Goal: Transaction & Acquisition: Book appointment/travel/reservation

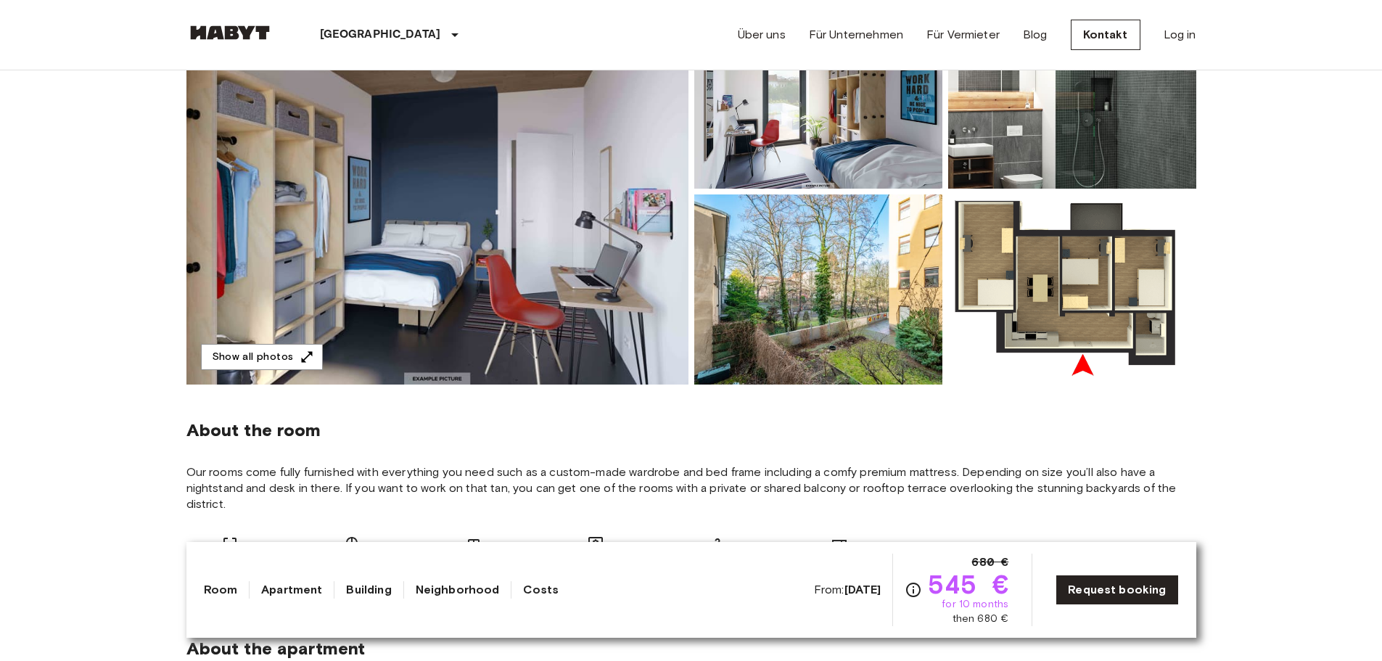
scroll to position [205, 0]
click at [868, 313] on img at bounding box center [818, 289] width 248 height 190
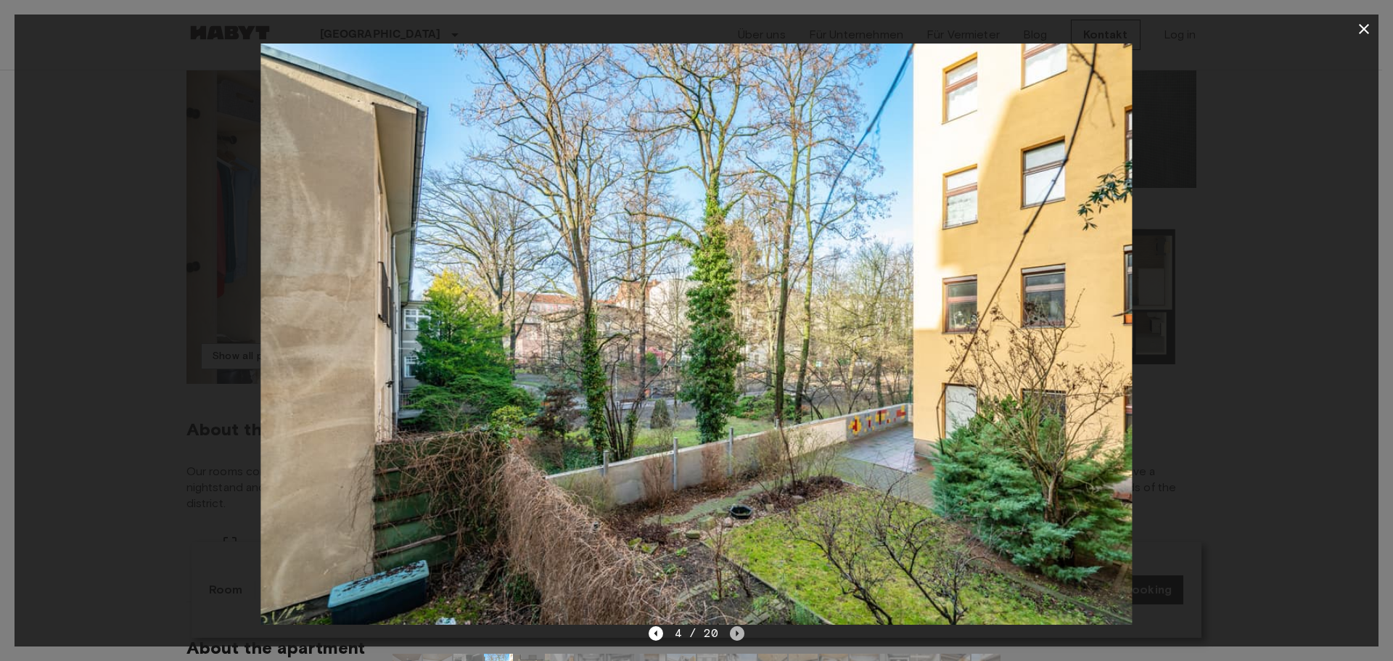
click at [736, 633] on icon "Next image" at bounding box center [737, 633] width 3 height 6
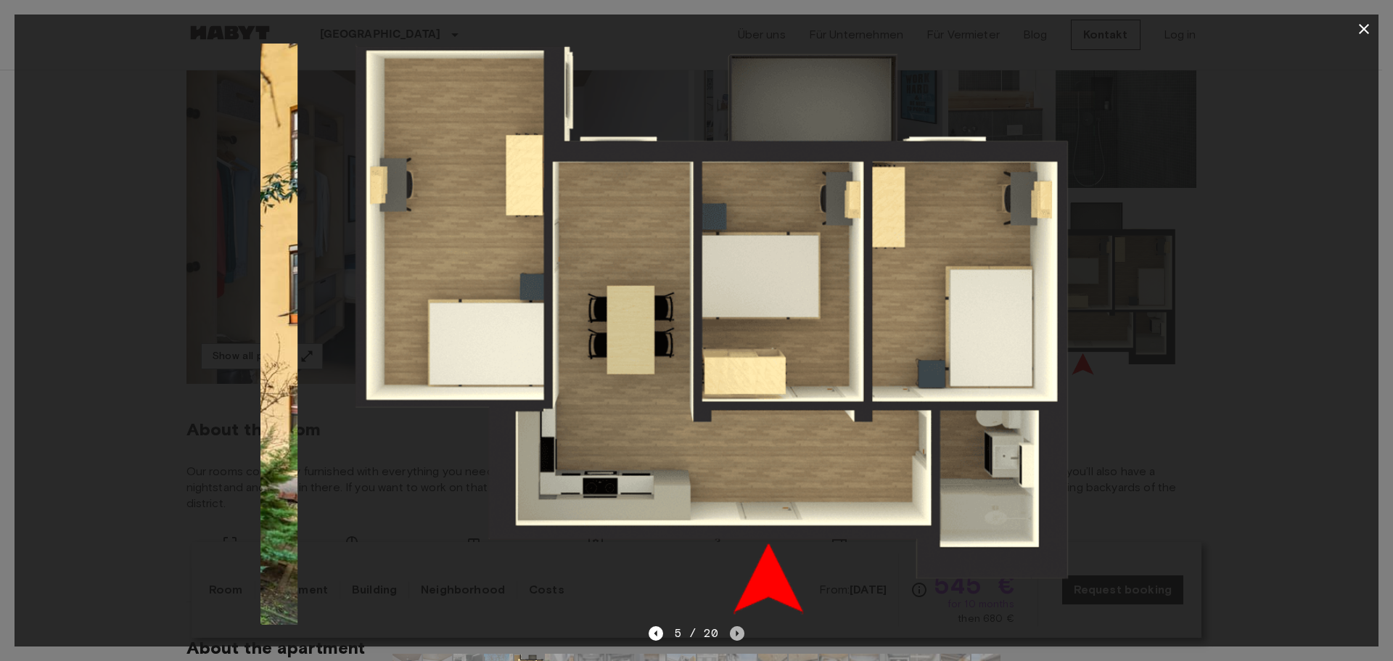
click at [736, 633] on icon "Next image" at bounding box center [737, 633] width 3 height 6
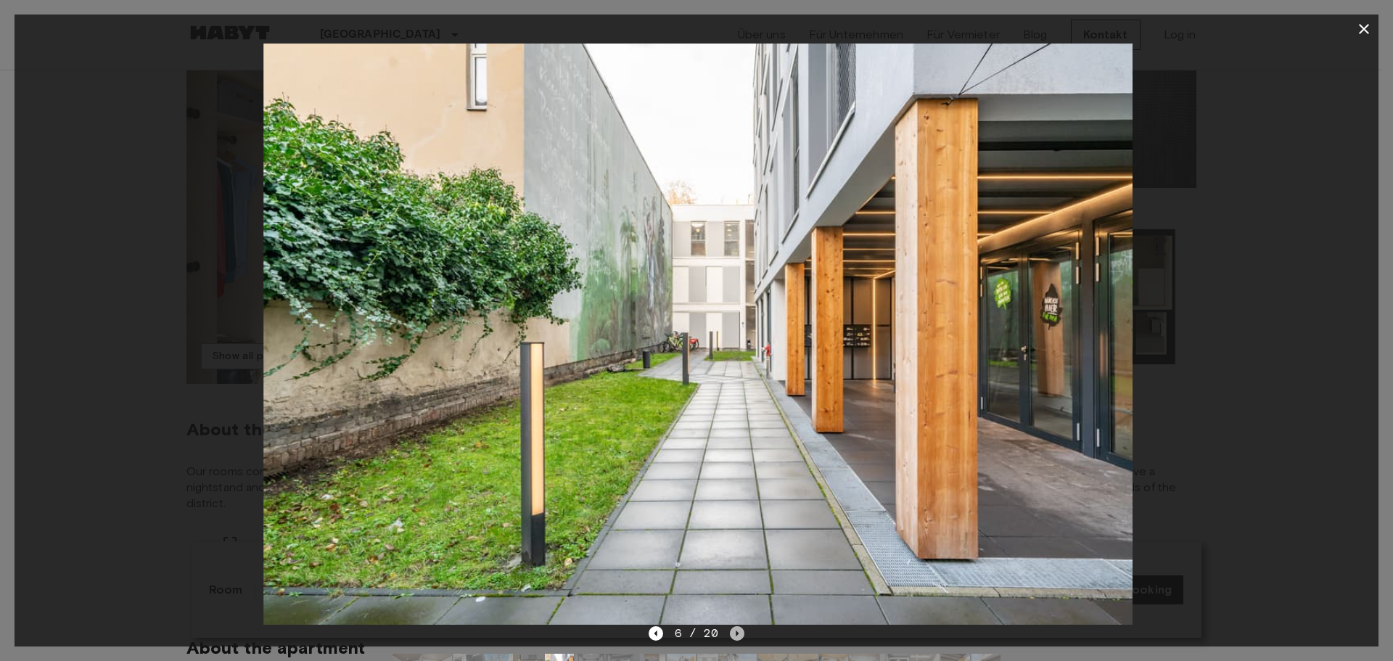
click at [736, 633] on icon "Next image" at bounding box center [737, 633] width 3 height 6
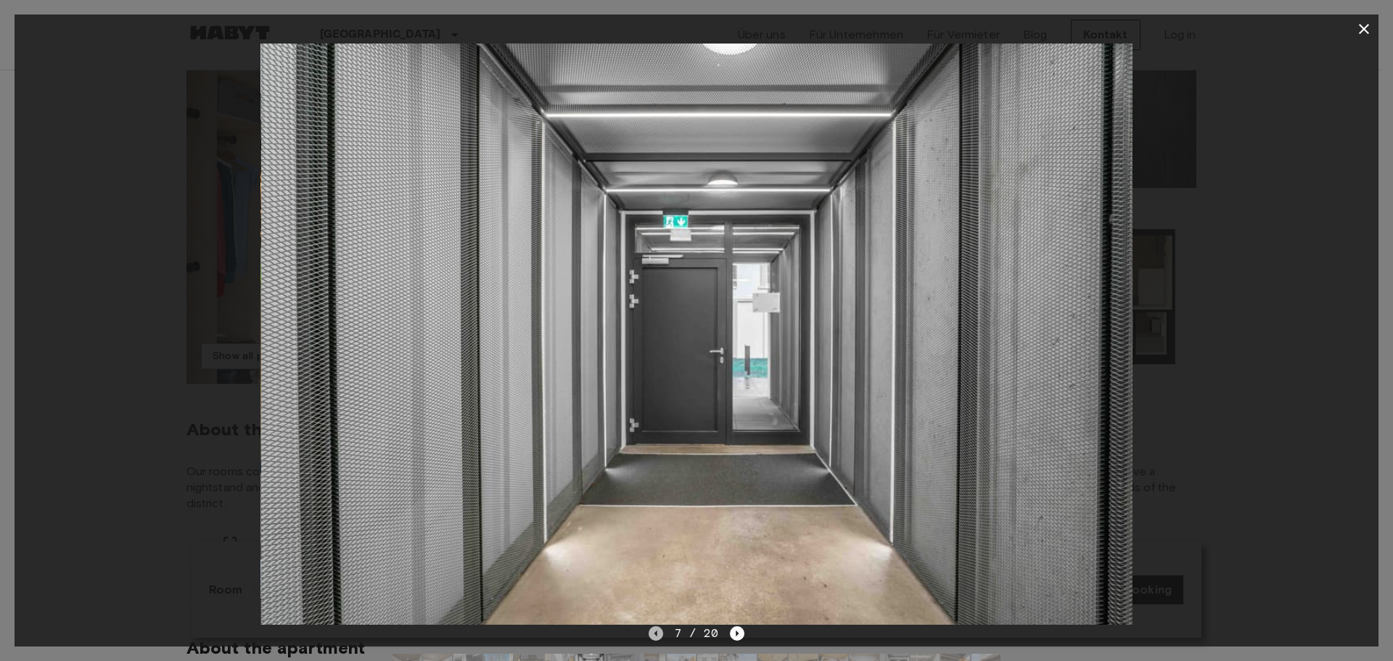
click at [650, 629] on icon "Previous image" at bounding box center [656, 633] width 15 height 15
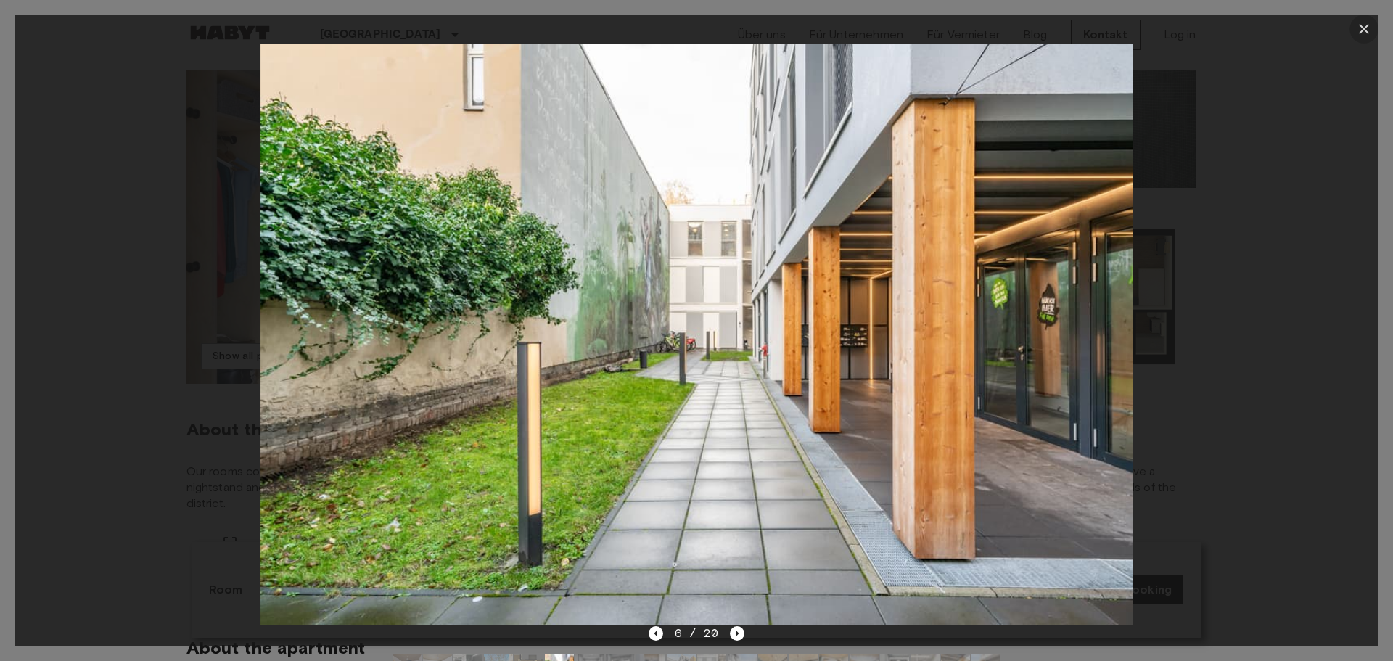
click at [1355, 22] on icon "button" at bounding box center [1363, 28] width 17 height 17
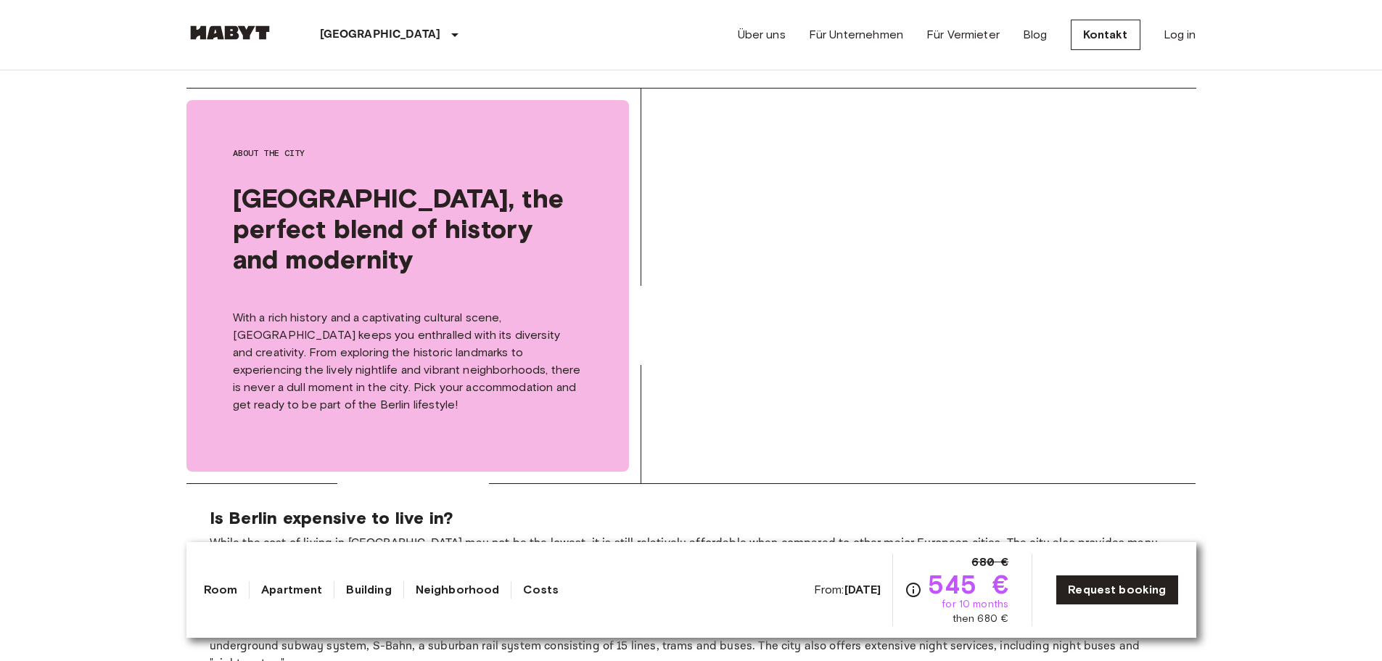
scroll to position [2409, 0]
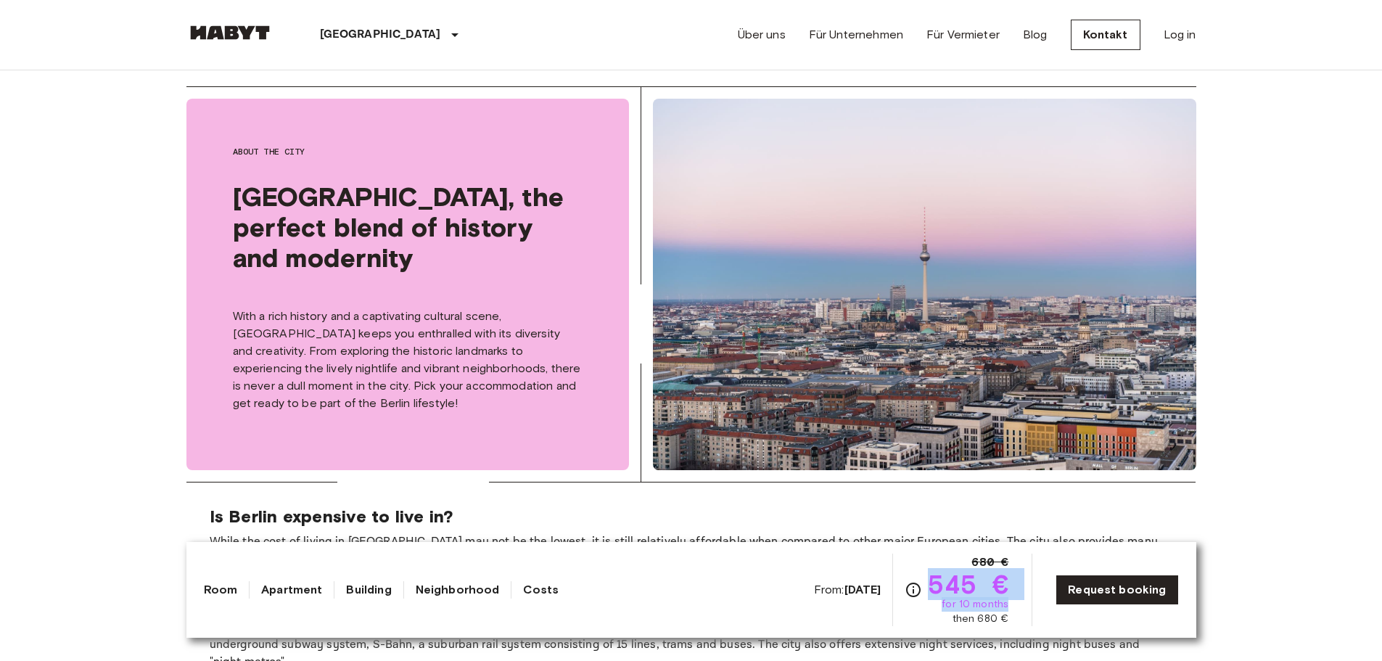
drag, startPoint x: 933, startPoint y: 576, endPoint x: 1014, endPoint y: 599, distance: 84.5
click at [1014, 599] on div "From: Dec 4 2025 680 € 545 € for 10 months then 680 € Request booking" at bounding box center [996, 589] width 365 height 73
click at [978, 583] on span "545 €" at bounding box center [968, 584] width 81 height 26
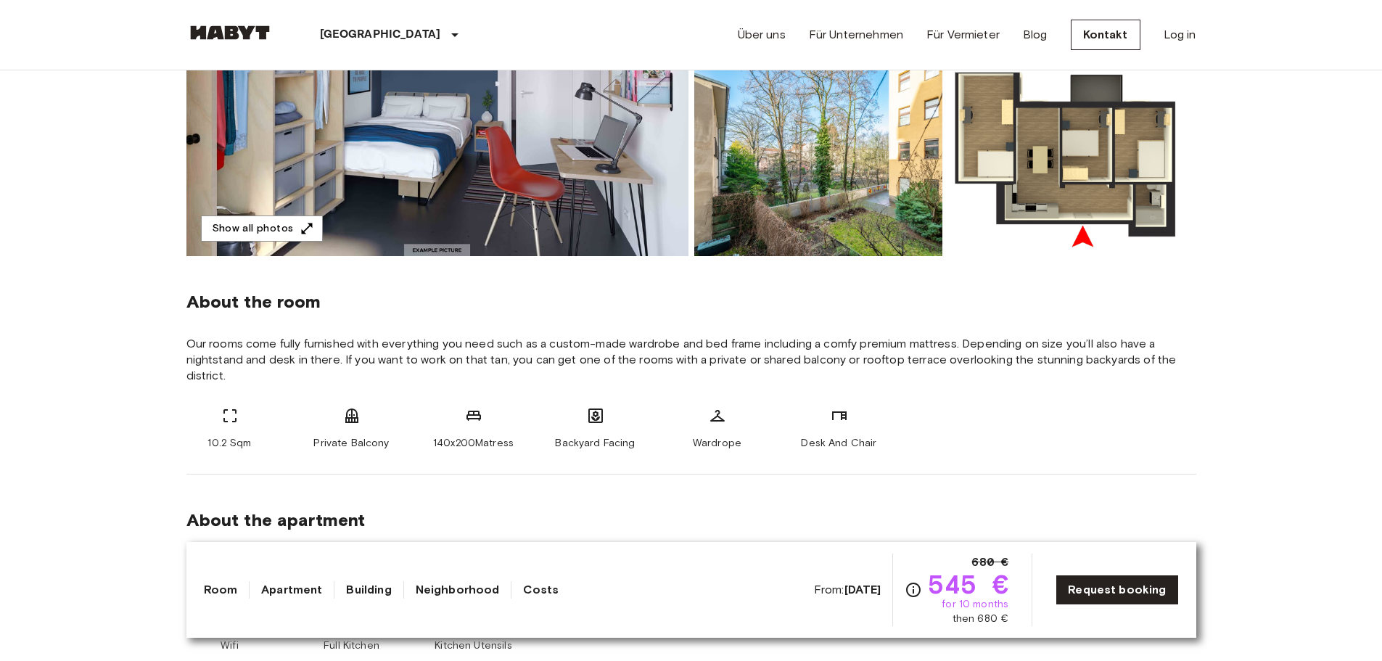
scroll to position [0, 0]
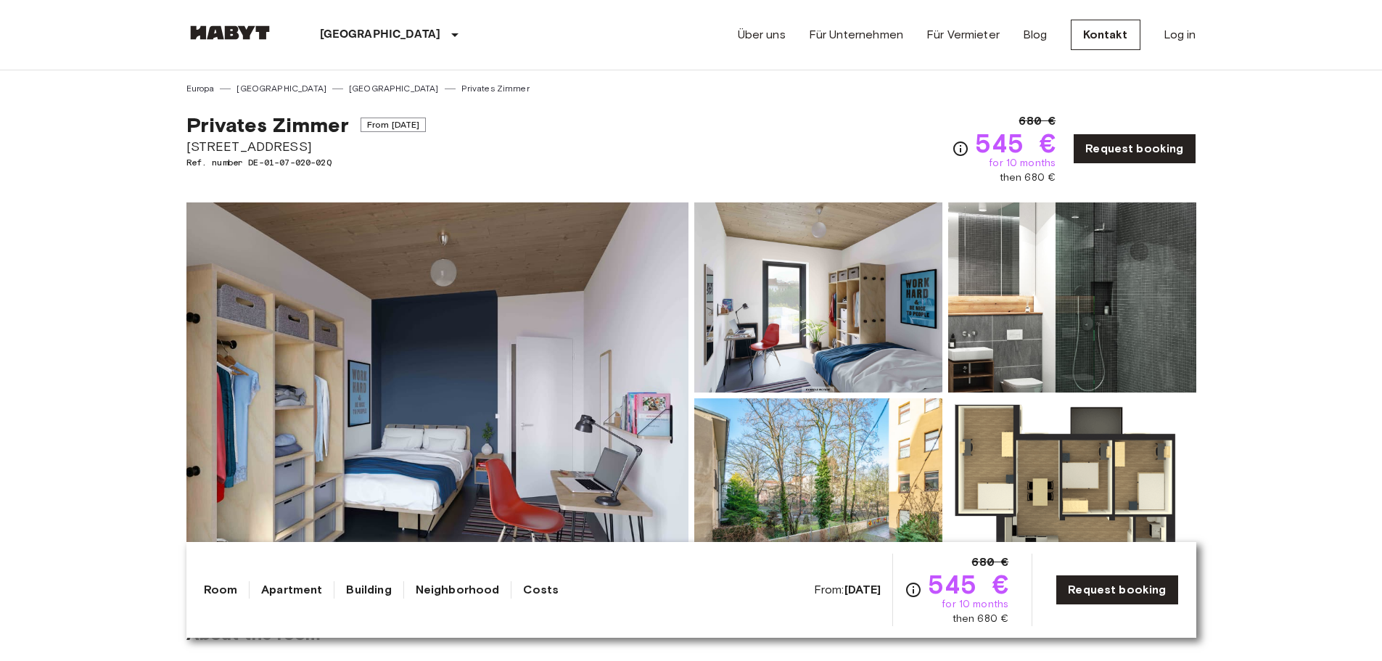
click at [349, 90] on link "[GEOGRAPHIC_DATA]" at bounding box center [394, 88] width 90 height 13
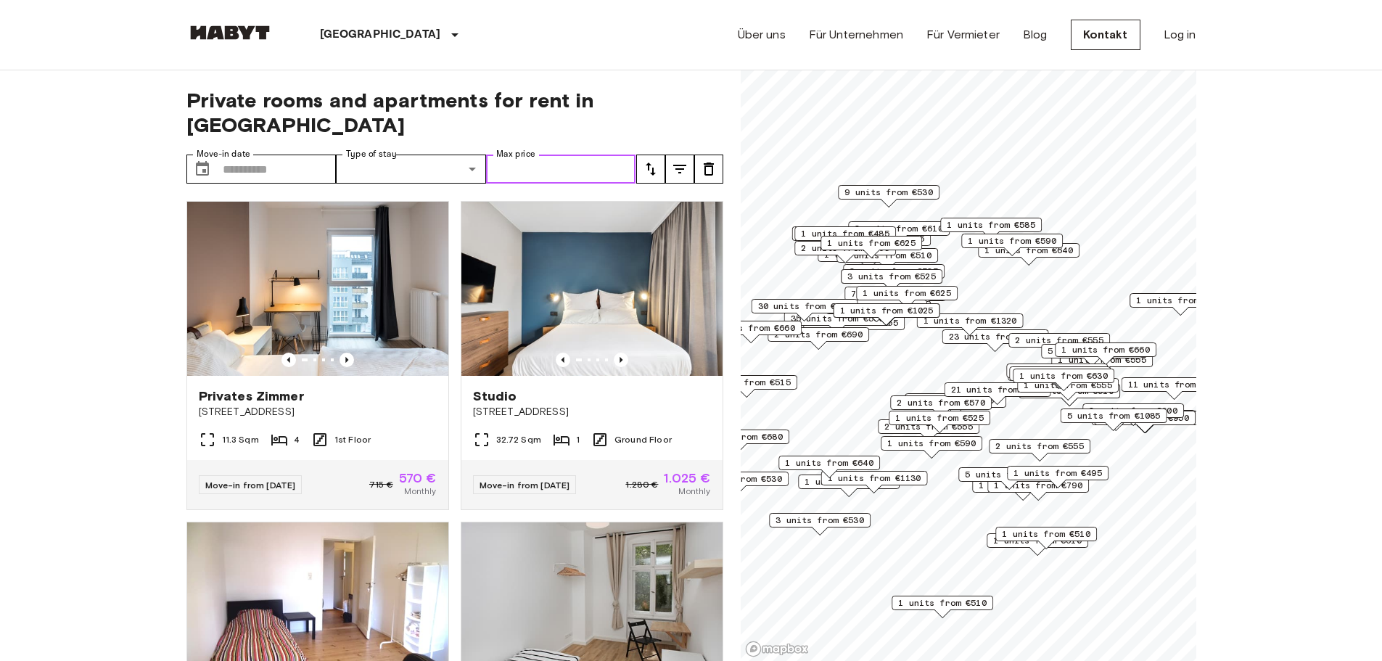
click at [525, 155] on input "Max price" at bounding box center [561, 169] width 150 height 29
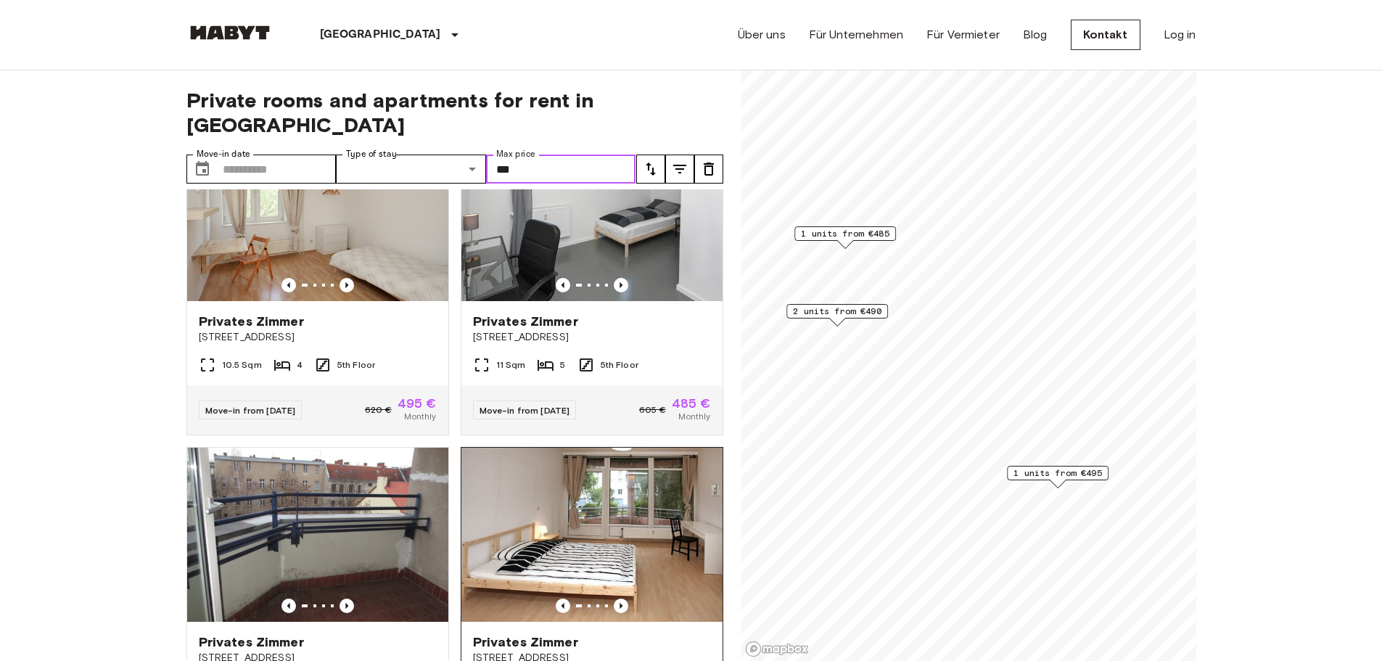
scroll to position [74, 0]
click at [842, 234] on span "1 units from €485" at bounding box center [845, 233] width 88 height 13
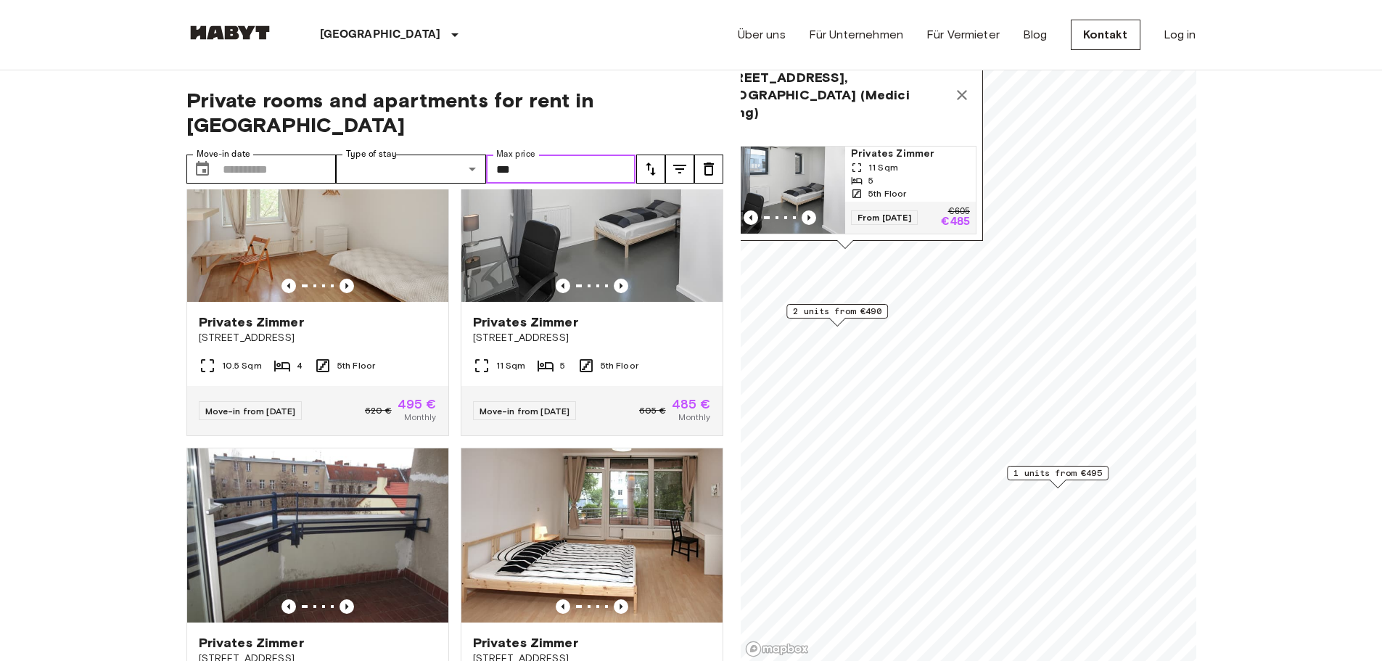
click at [811, 89] on span "Müllerstraße 55A, 13349 Berlin, GER (Medici Living)" at bounding box center [831, 95] width 234 height 52
click at [823, 84] on span "Müllerstraße 55A, 13349 Berlin, GER (Medici Living)" at bounding box center [831, 95] width 234 height 52
click at [890, 174] on div "5" at bounding box center [910, 180] width 119 height 13
type input "***"
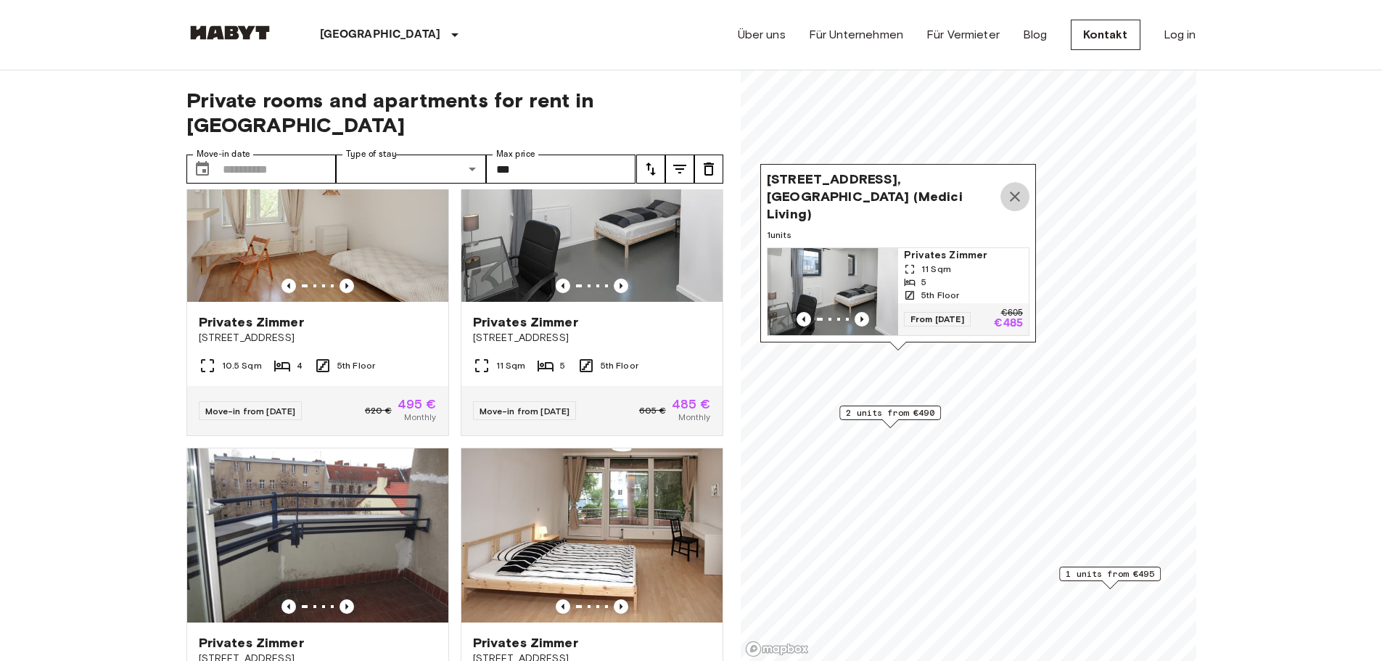
click at [1015, 192] on icon "Map marker" at bounding box center [1014, 196] width 17 height 17
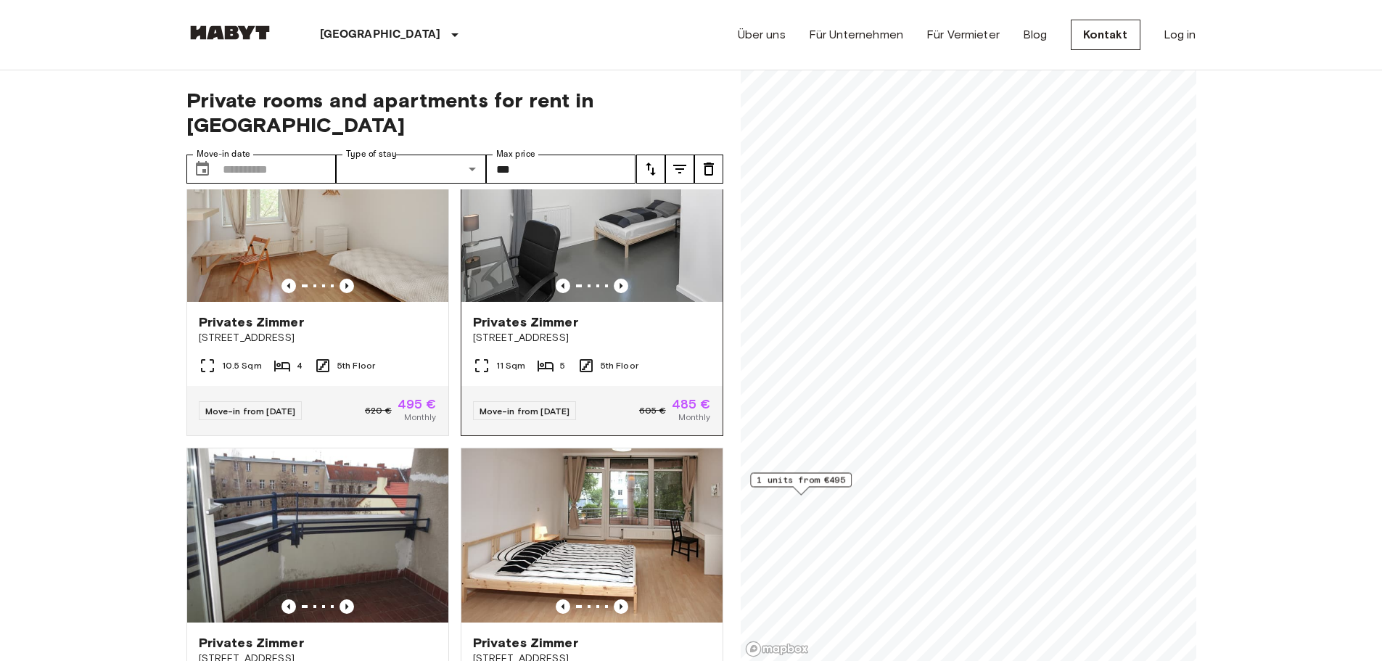
click at [710, 365] on div "Private rooms and apartments for rent in Berlin Move-in date ​ Move-in date Typ…" at bounding box center [691, 365] width 1010 height 591
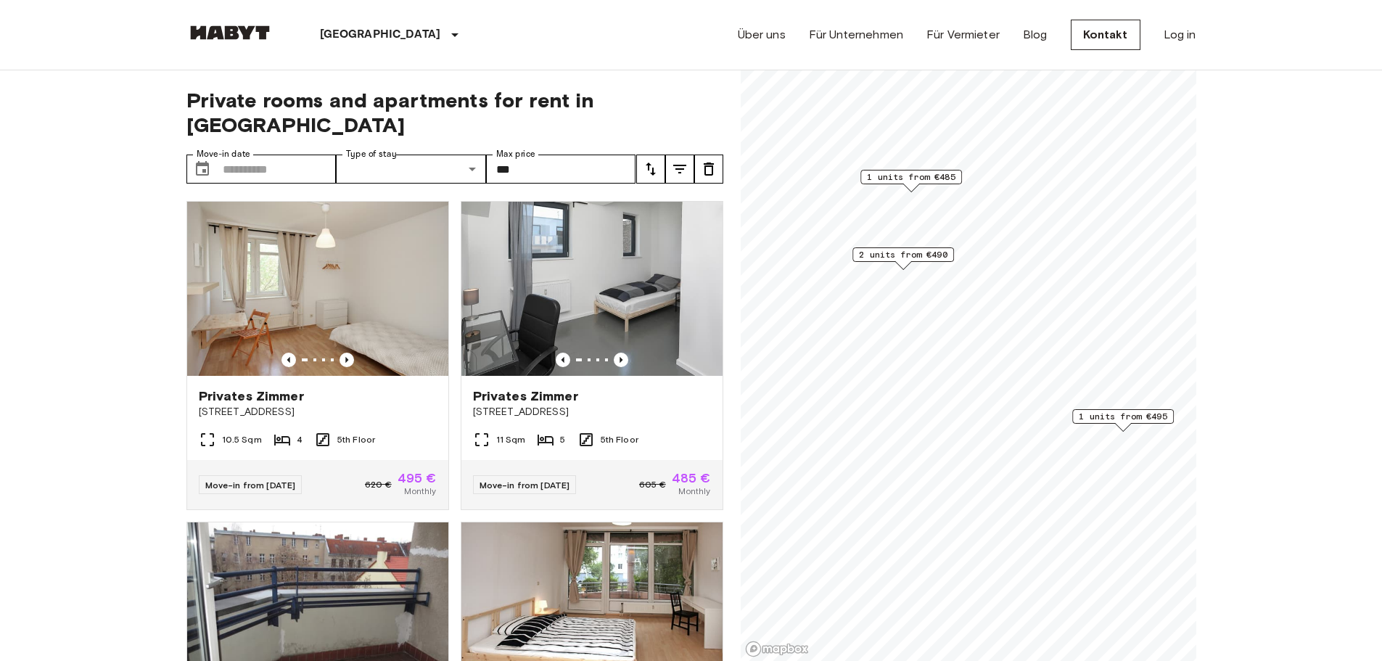
click at [1120, 423] on div "Map marker" at bounding box center [1123, 427] width 16 height 8
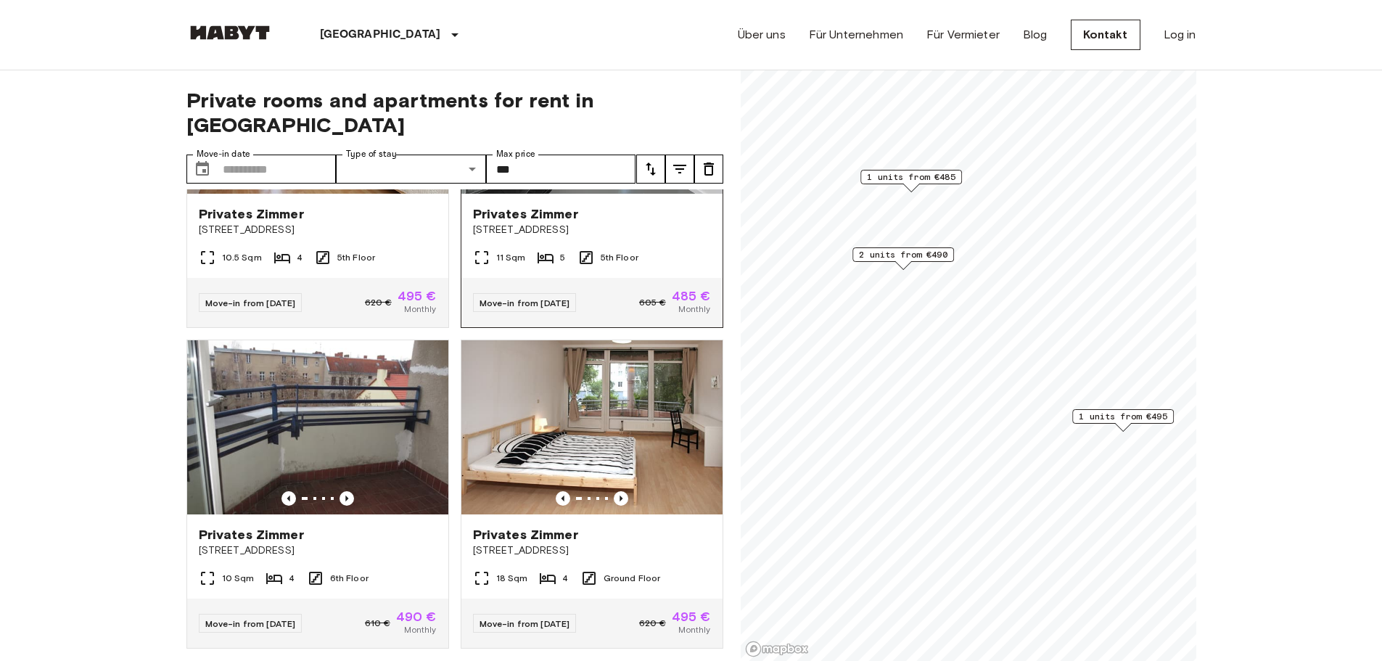
scroll to position [184, 0]
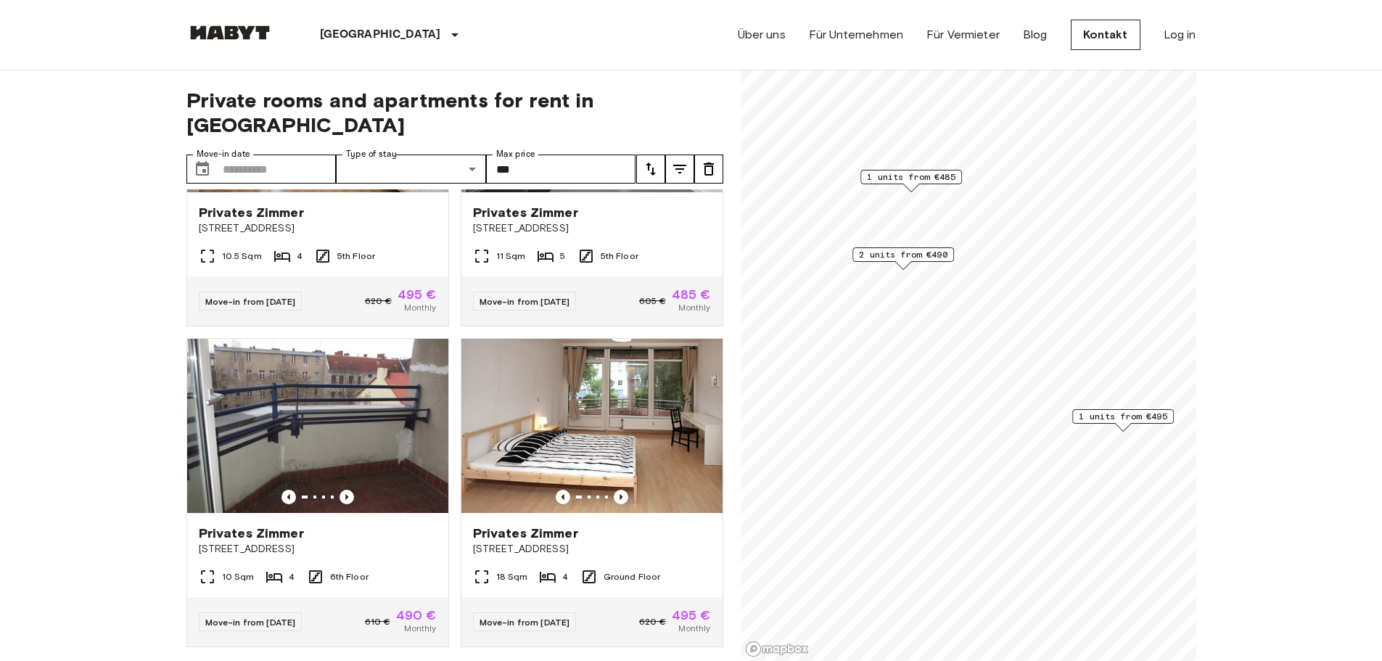
click at [1093, 421] on span "1 units from €495" at bounding box center [1123, 416] width 88 height 13
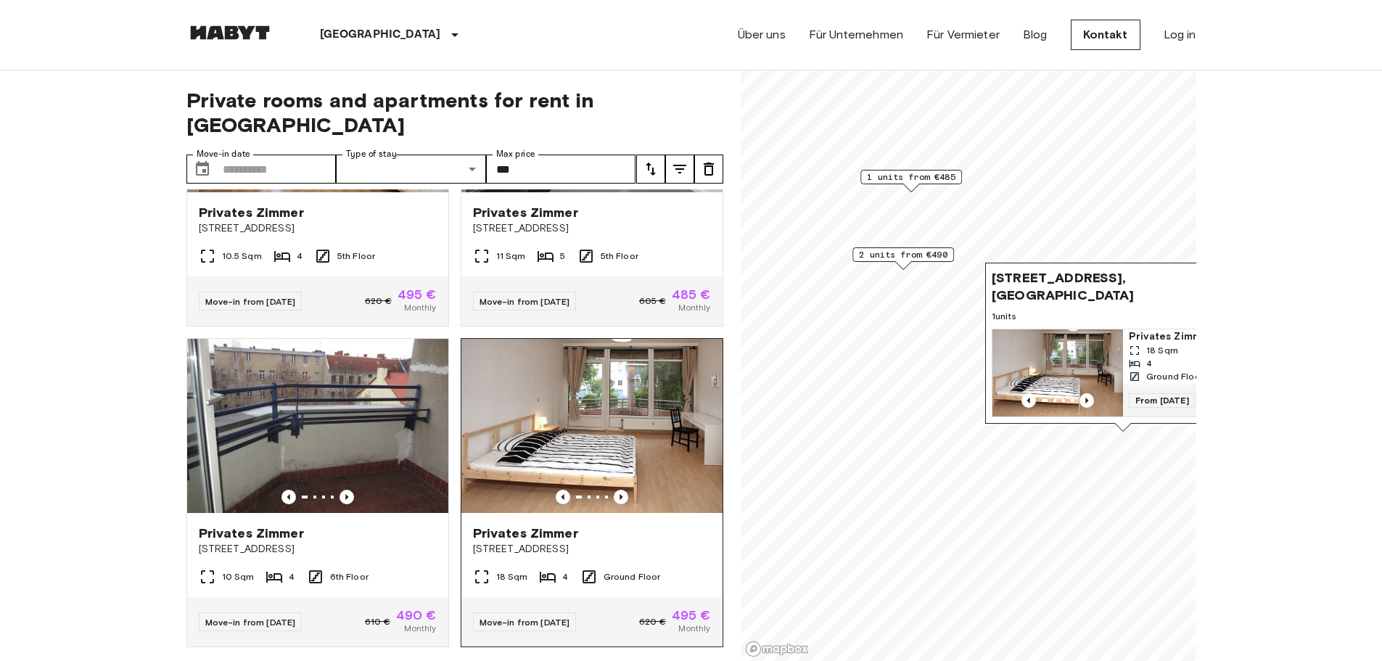
click at [595, 385] on img at bounding box center [591, 426] width 261 height 174
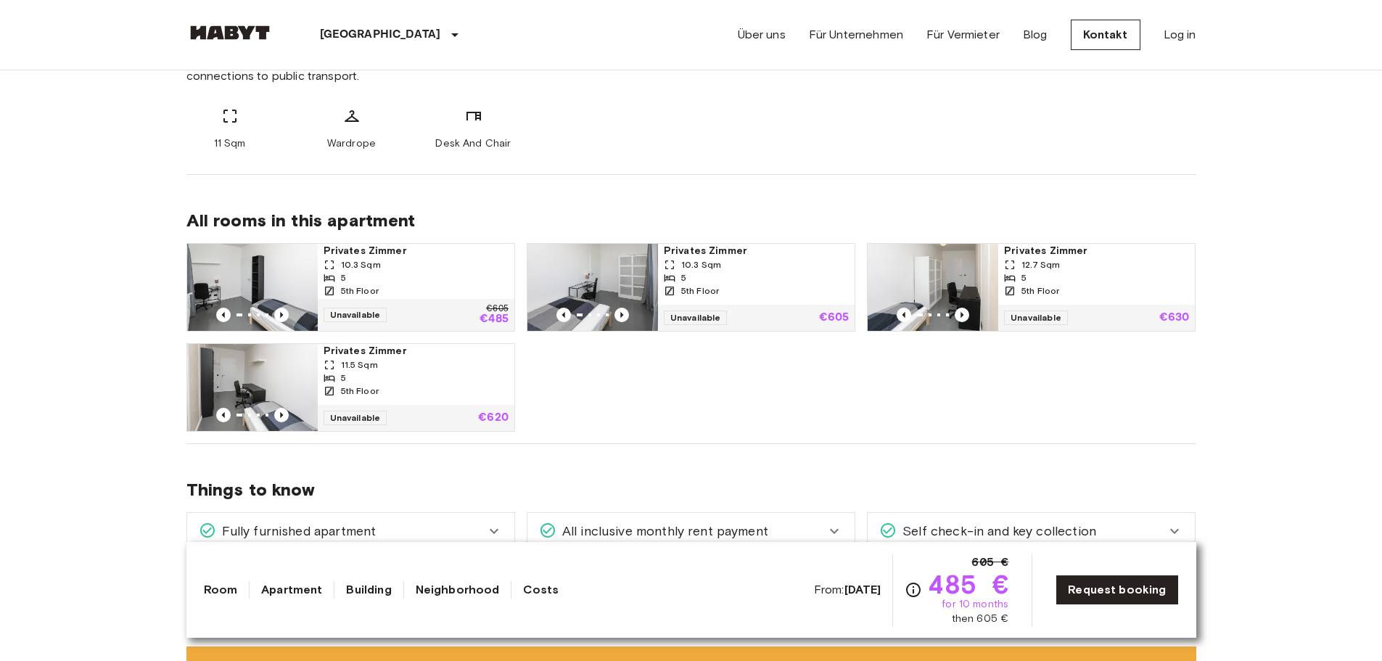
scroll to position [630, 0]
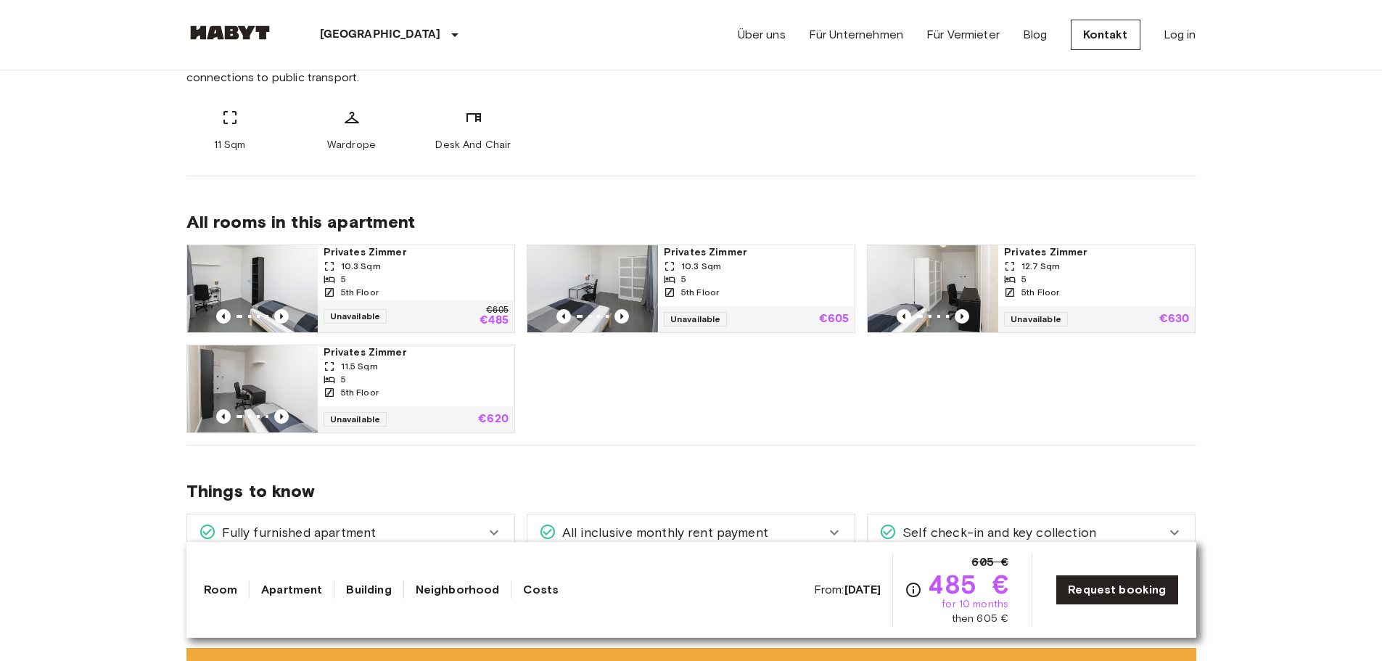
click at [365, 263] on span "10.3 Sqm" at bounding box center [361, 266] width 40 height 13
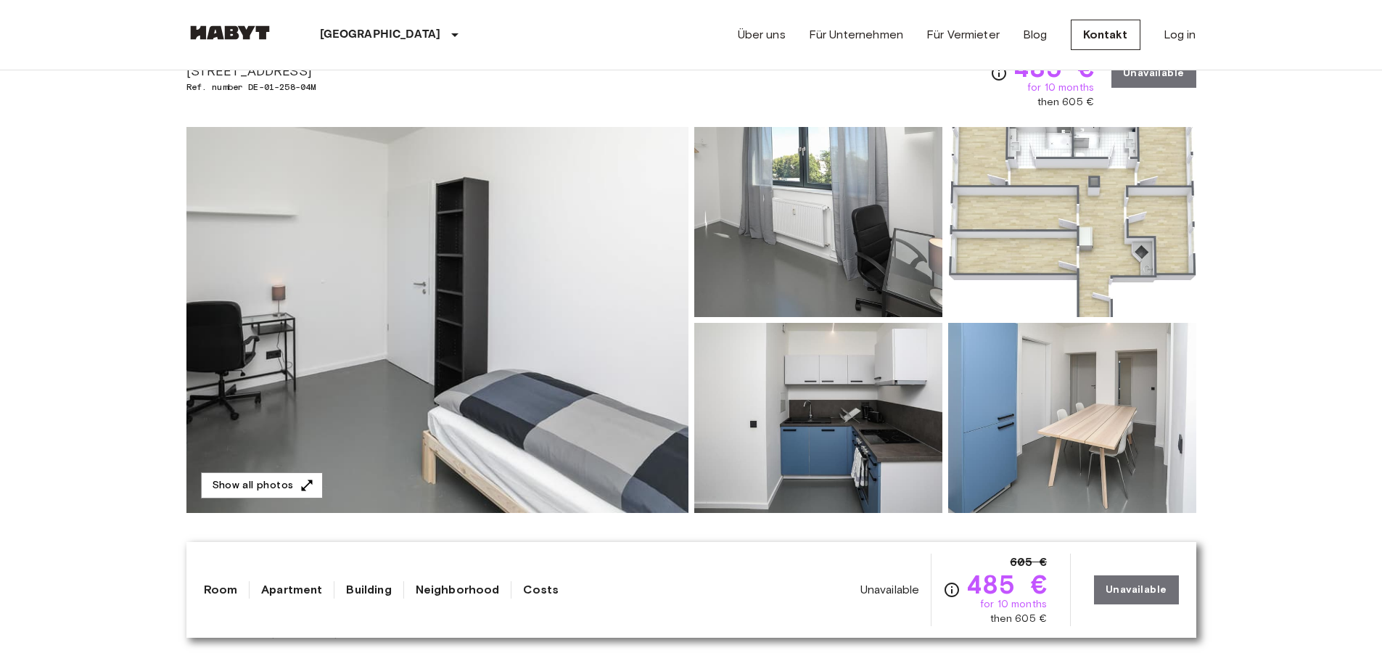
scroll to position [73, 0]
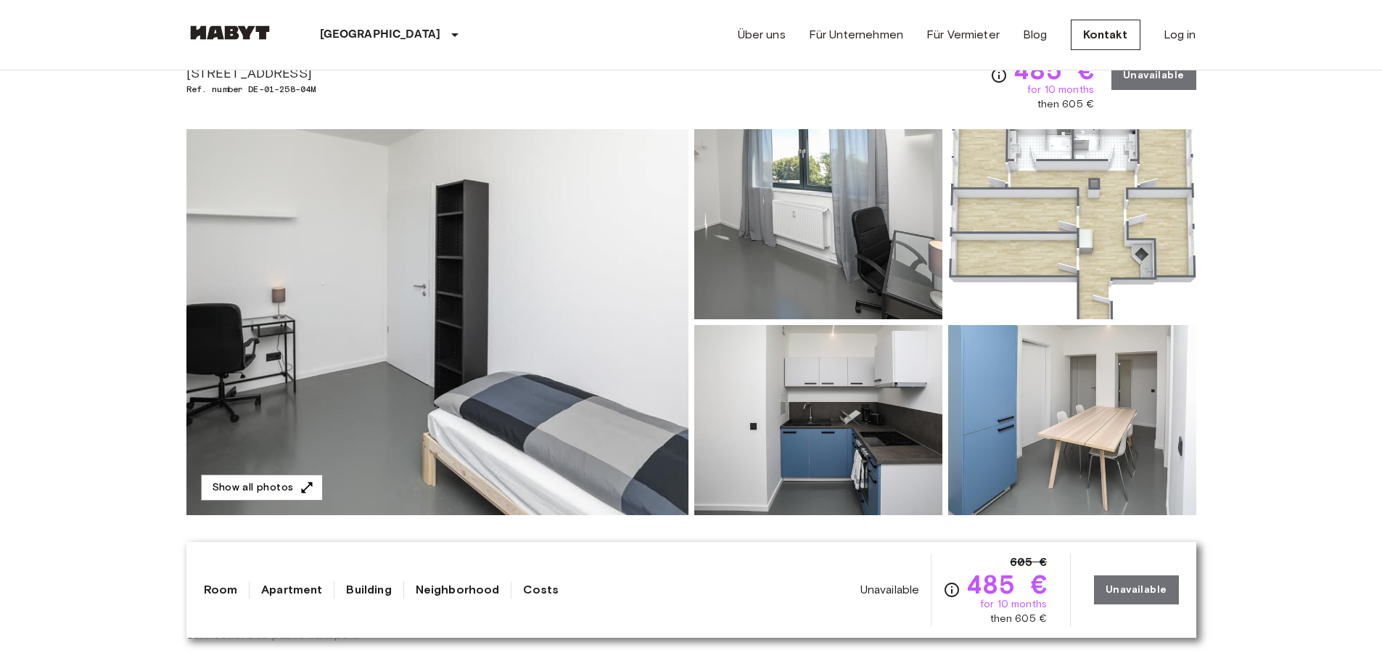
click at [1098, 194] on img at bounding box center [1072, 224] width 248 height 190
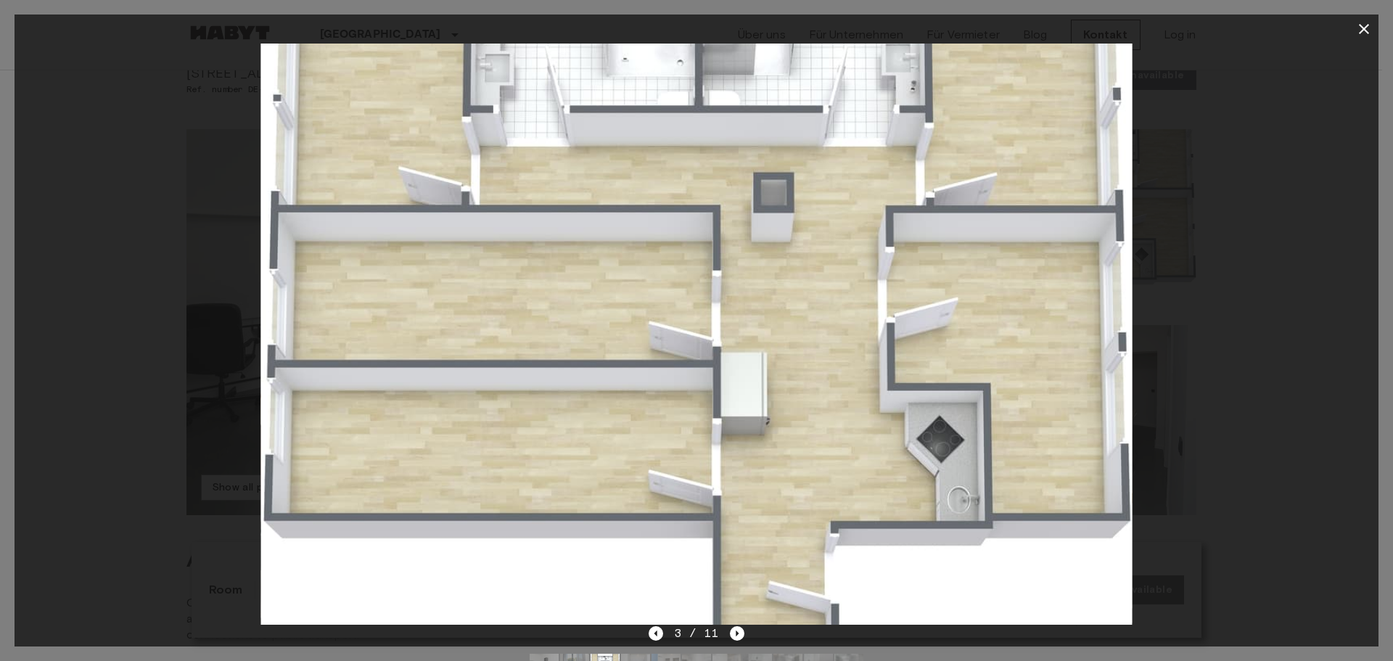
click at [1362, 29] on icon "button" at bounding box center [1363, 28] width 17 height 17
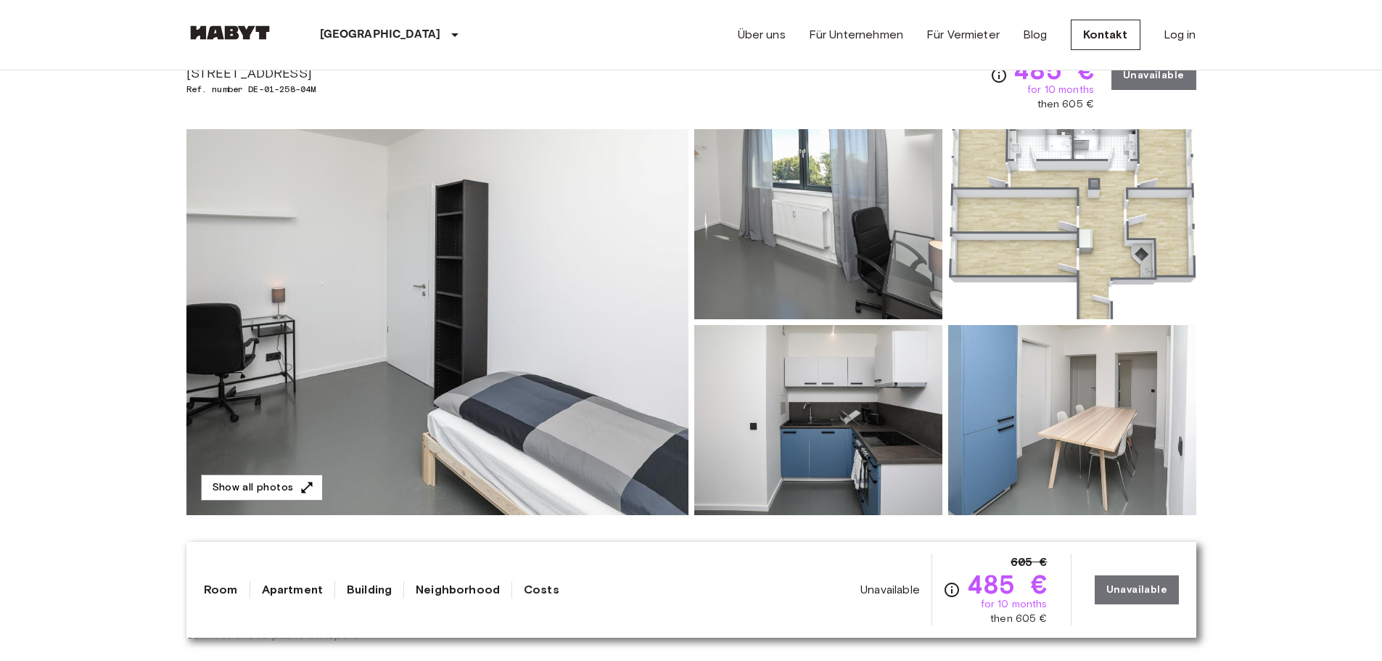
scroll to position [0, 0]
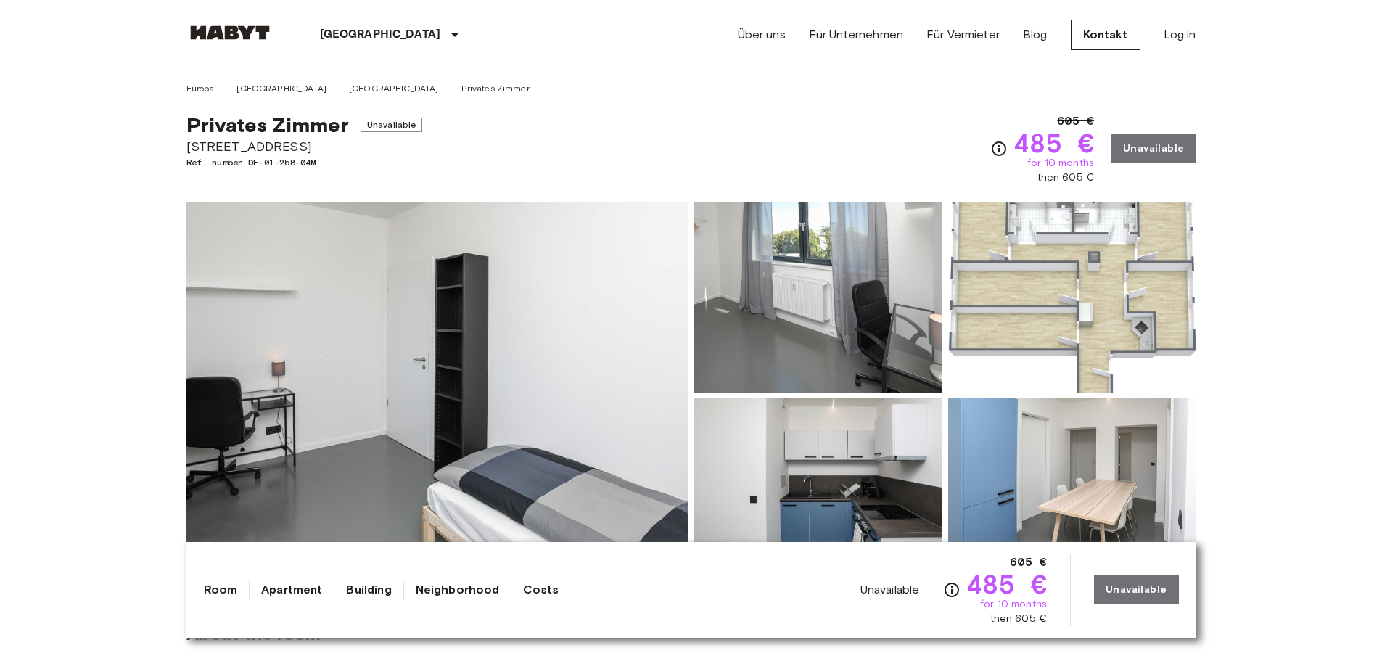
click at [1154, 161] on div "605 € 485 € for 10 months then 605 € Unavailable" at bounding box center [1092, 148] width 205 height 73
click at [1181, 130] on div "605 € 485 € for 10 months then 605 € Unavailable" at bounding box center [1092, 148] width 205 height 73
click at [1128, 170] on div "605 € 485 € for 10 months then 605 € Unavailable" at bounding box center [1092, 148] width 205 height 73
click at [1183, 140] on div "605 € 485 € for 10 months then 605 € Unavailable" at bounding box center [1092, 148] width 205 height 73
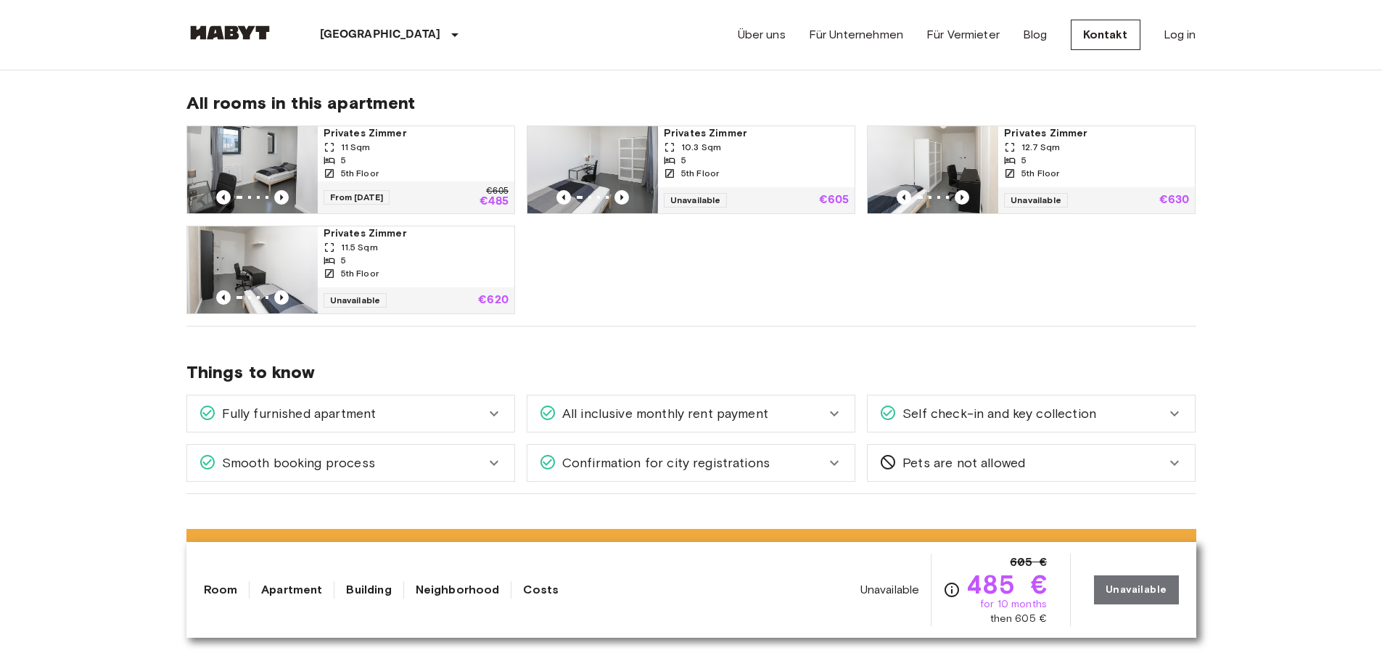
scroll to position [746, 0]
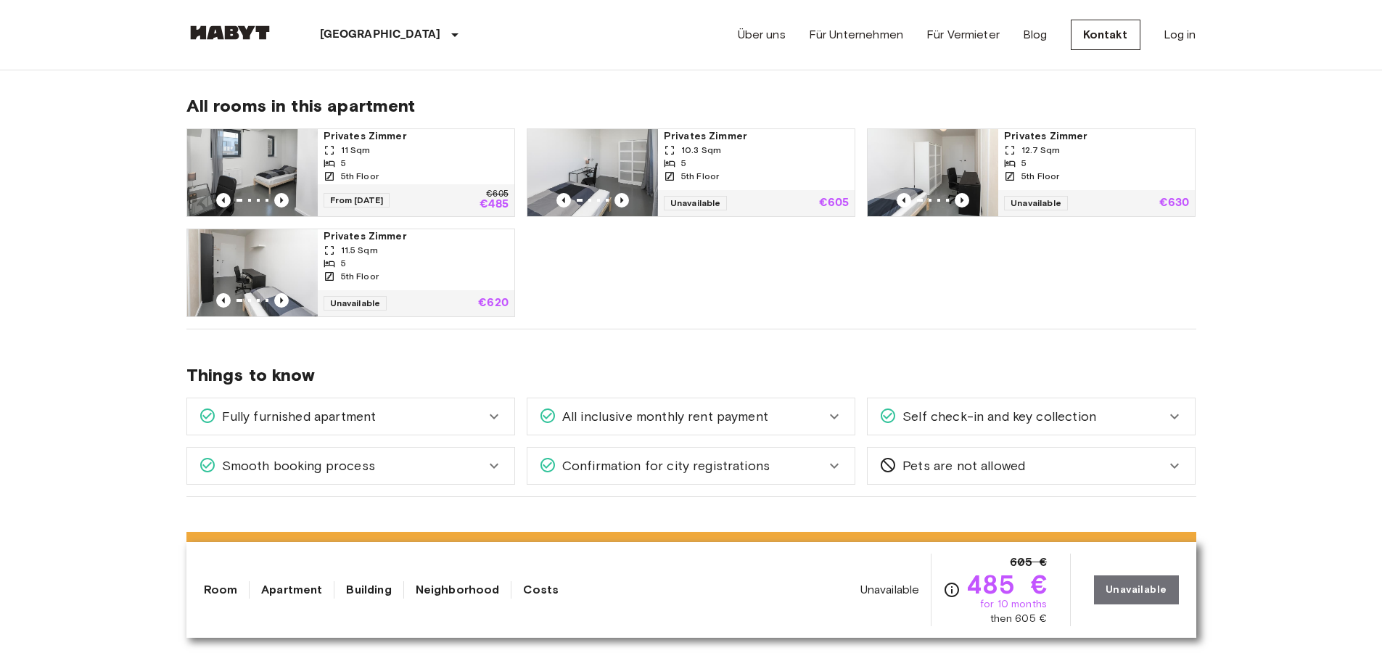
click at [353, 197] on span "From 19 Oct 25" at bounding box center [357, 200] width 67 height 15
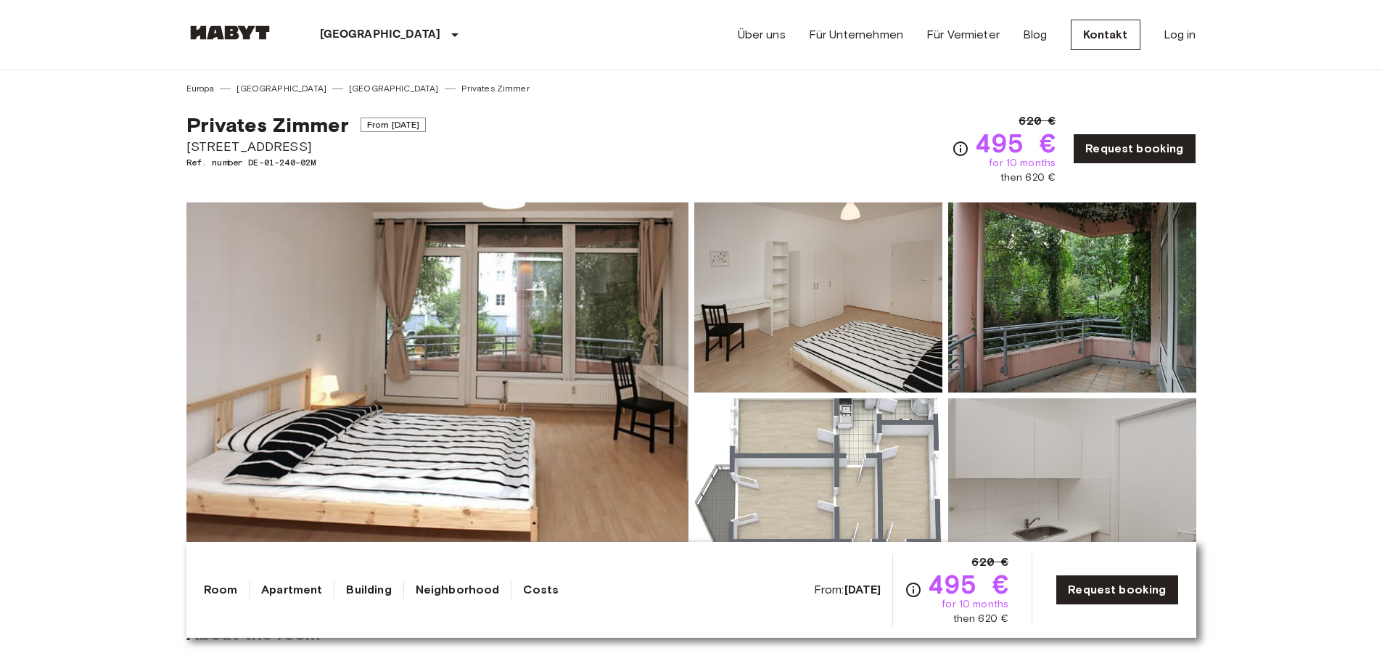
click at [542, 391] on img at bounding box center [437, 395] width 502 height 386
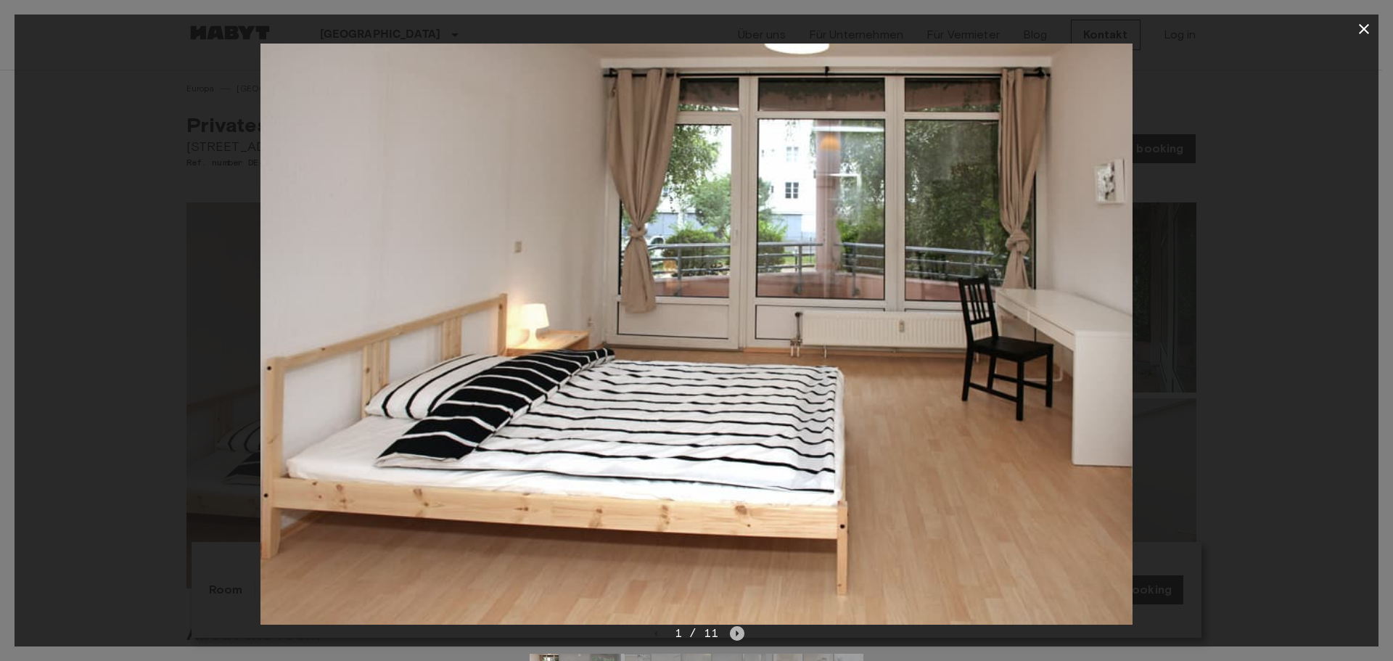
click at [733, 631] on icon "Next image" at bounding box center [737, 633] width 15 height 15
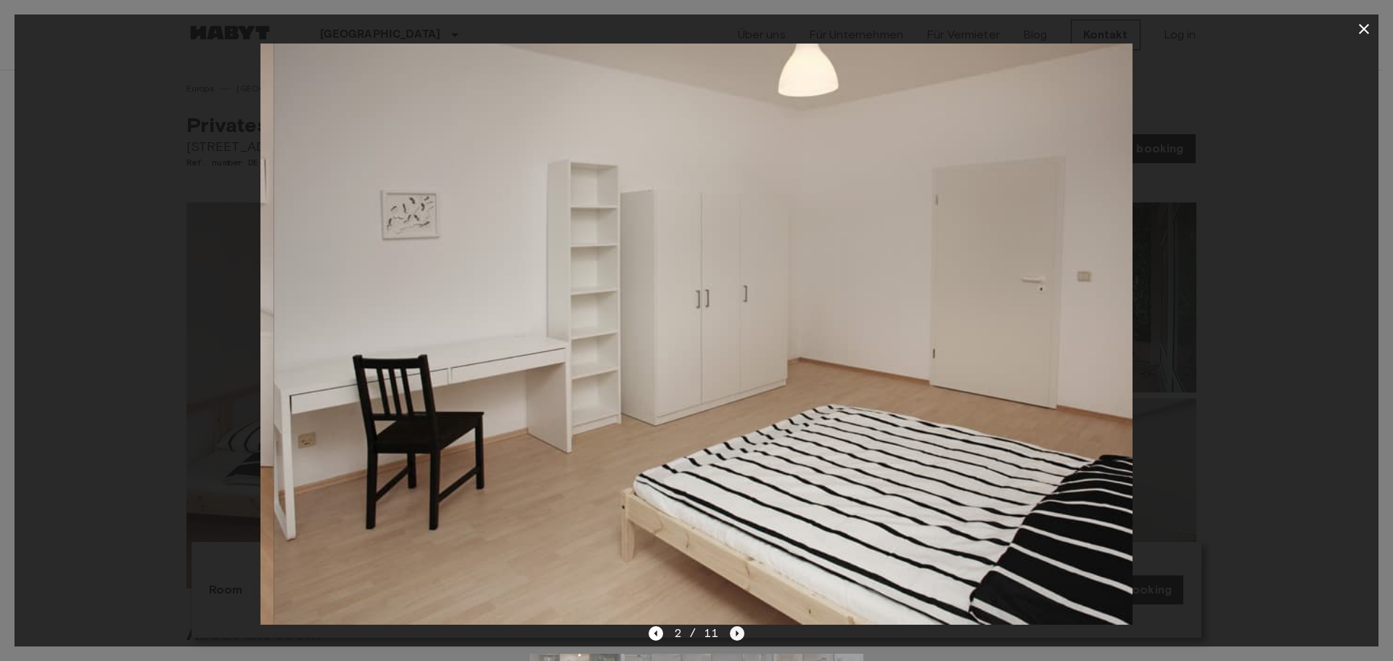
click at [733, 631] on icon "Next image" at bounding box center [737, 633] width 15 height 15
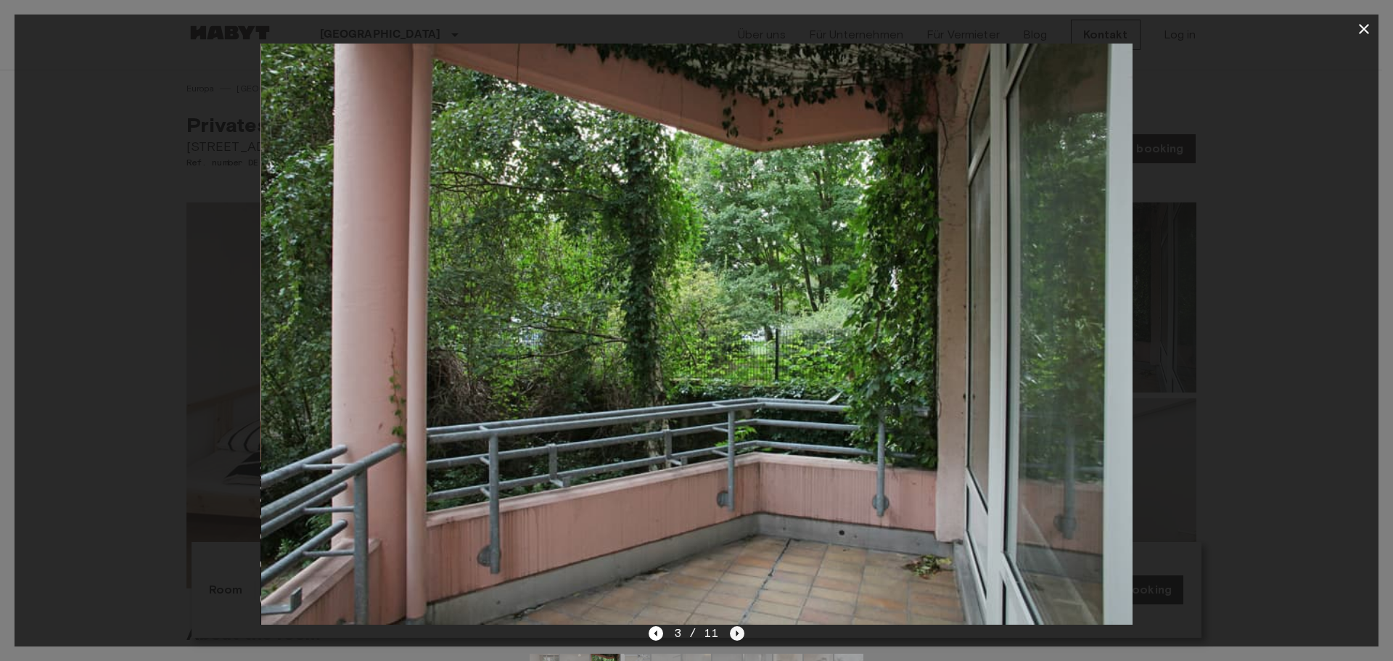
click at [733, 631] on icon "Next image" at bounding box center [737, 633] width 15 height 15
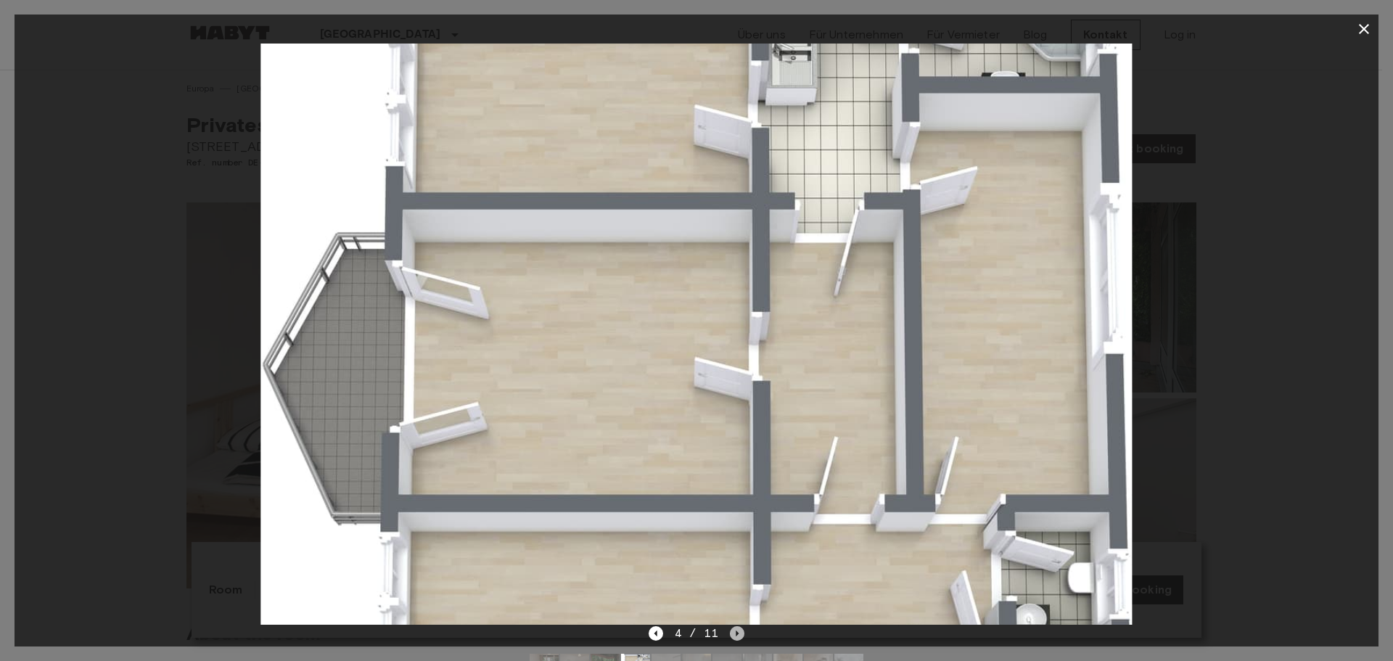
click at [733, 631] on icon "Next image" at bounding box center [737, 633] width 15 height 15
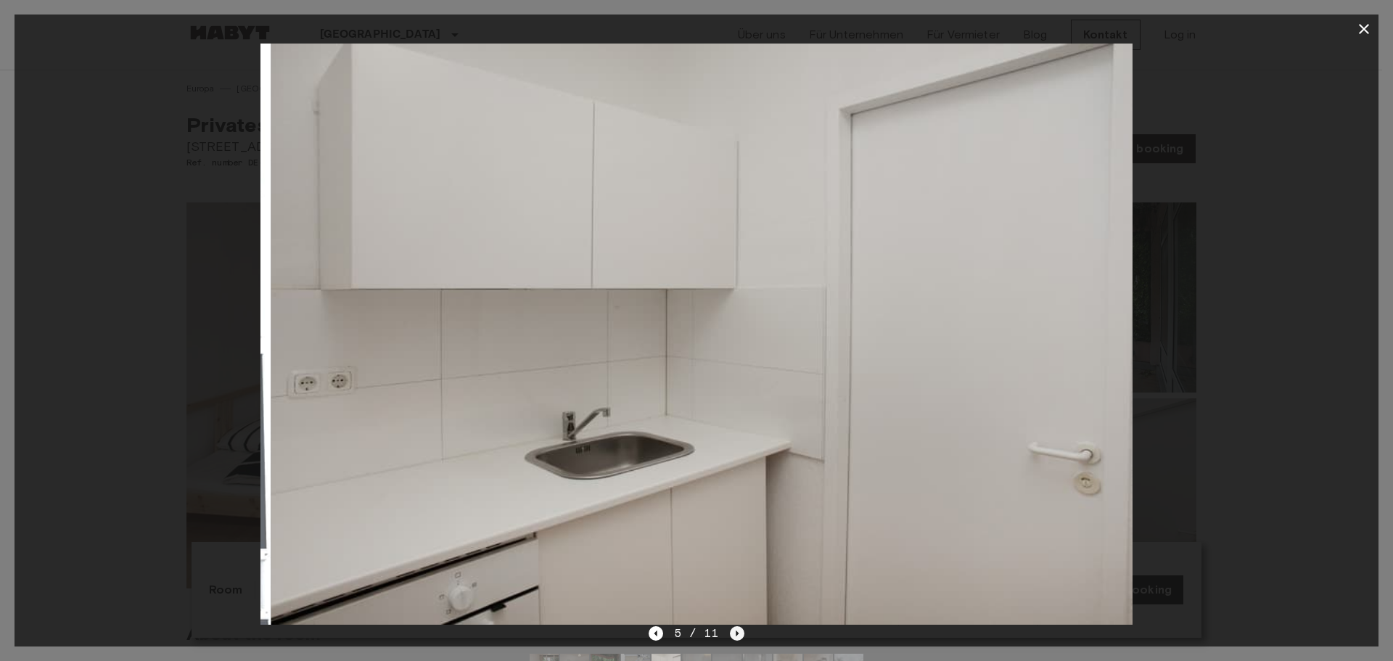
click at [733, 631] on icon "Next image" at bounding box center [737, 633] width 15 height 15
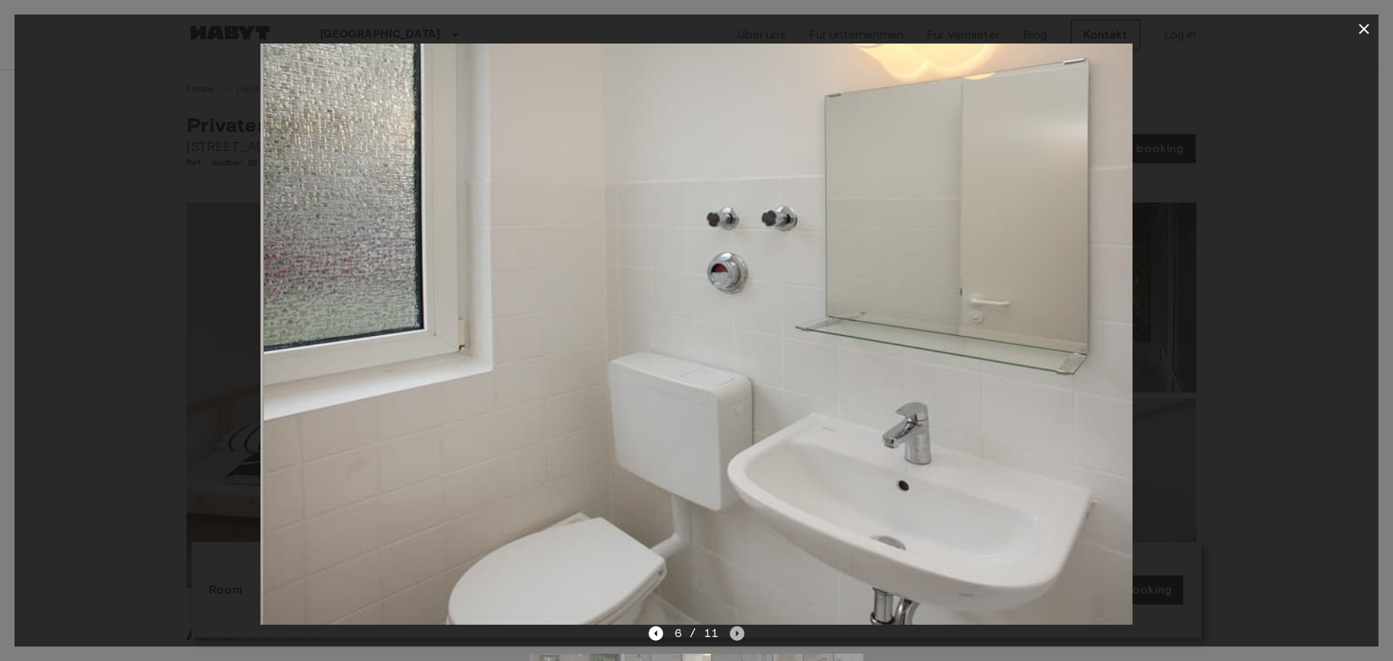
click at [733, 631] on icon "Next image" at bounding box center [737, 633] width 15 height 15
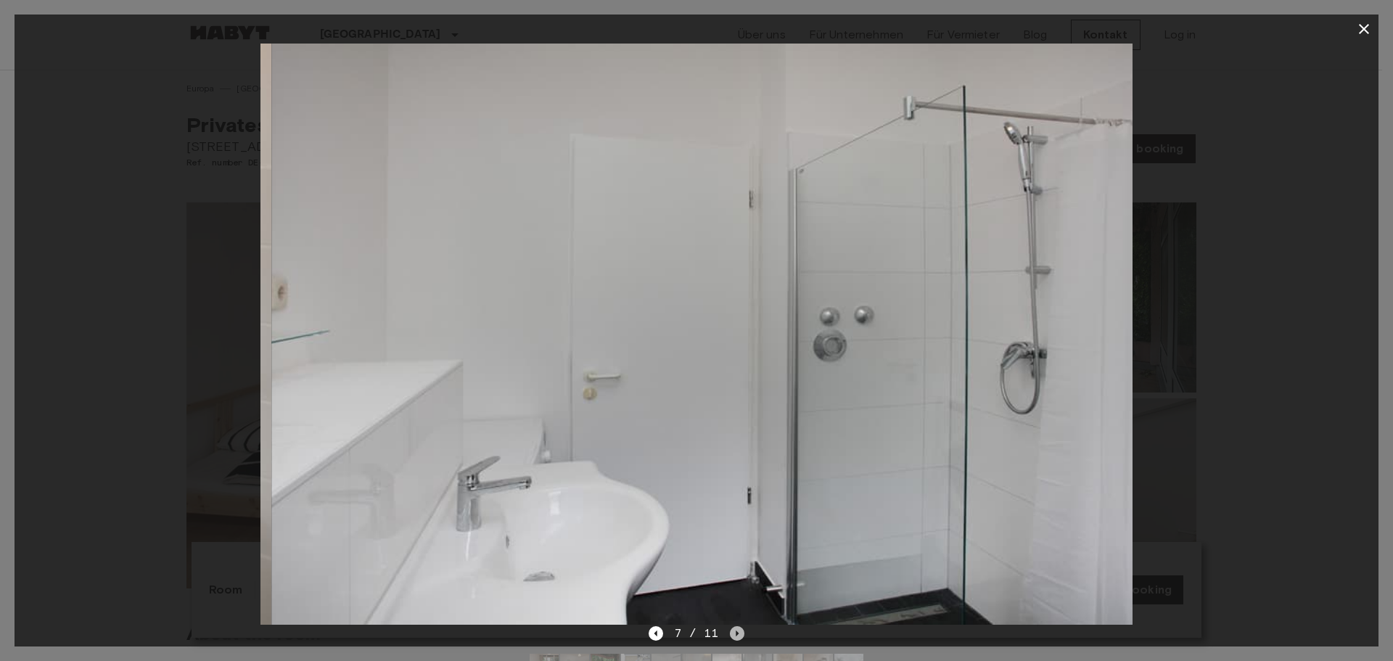
click at [733, 631] on icon "Next image" at bounding box center [737, 633] width 15 height 15
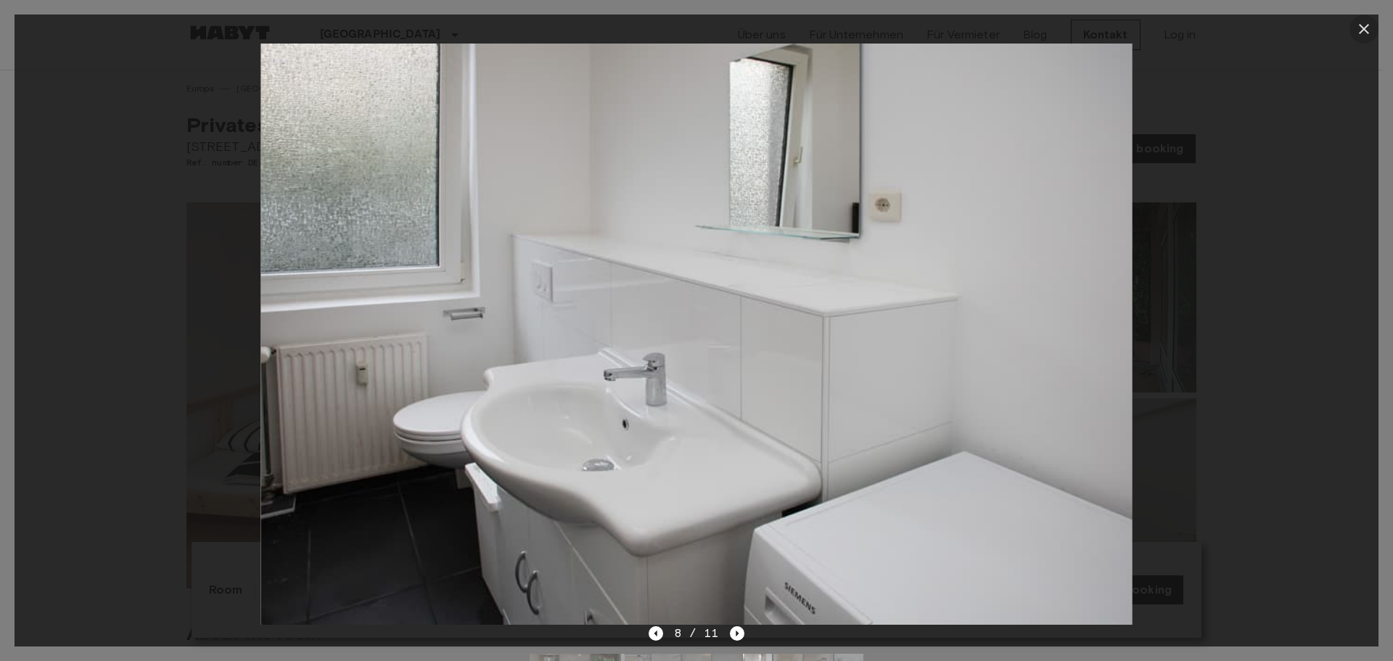
click at [1367, 28] on icon "button" at bounding box center [1363, 28] width 17 height 17
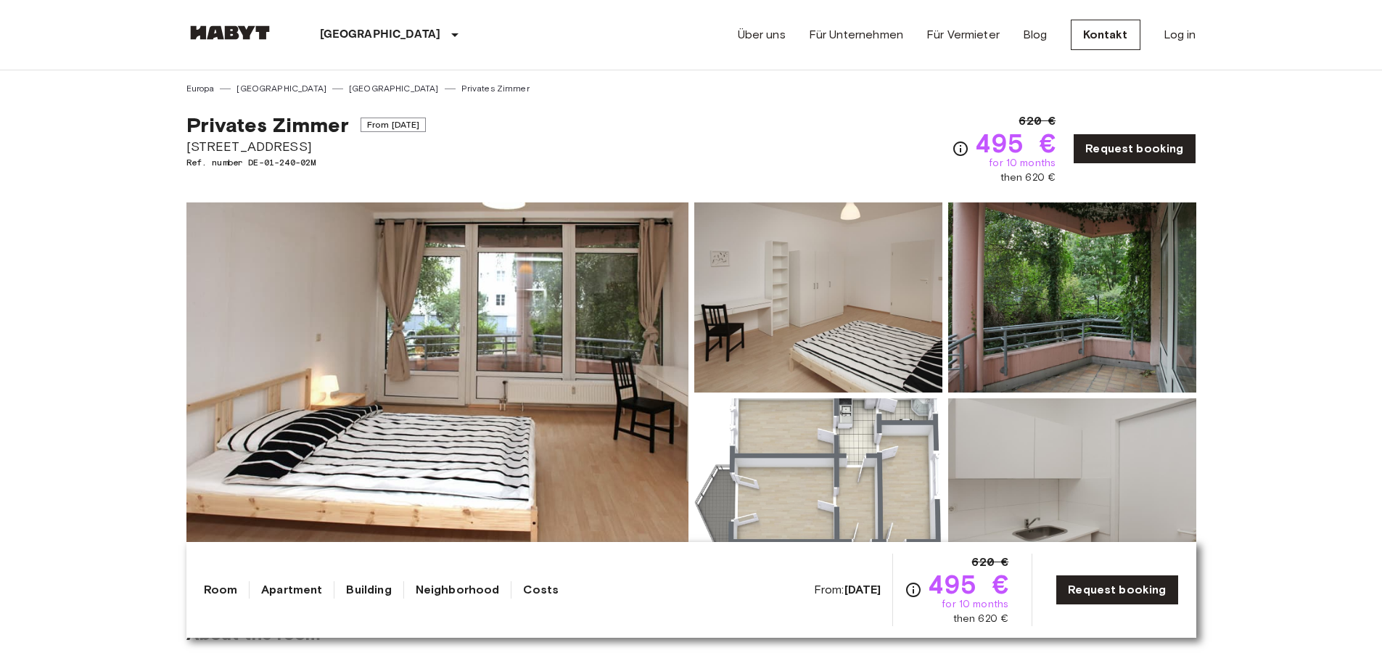
scroll to position [17, 0]
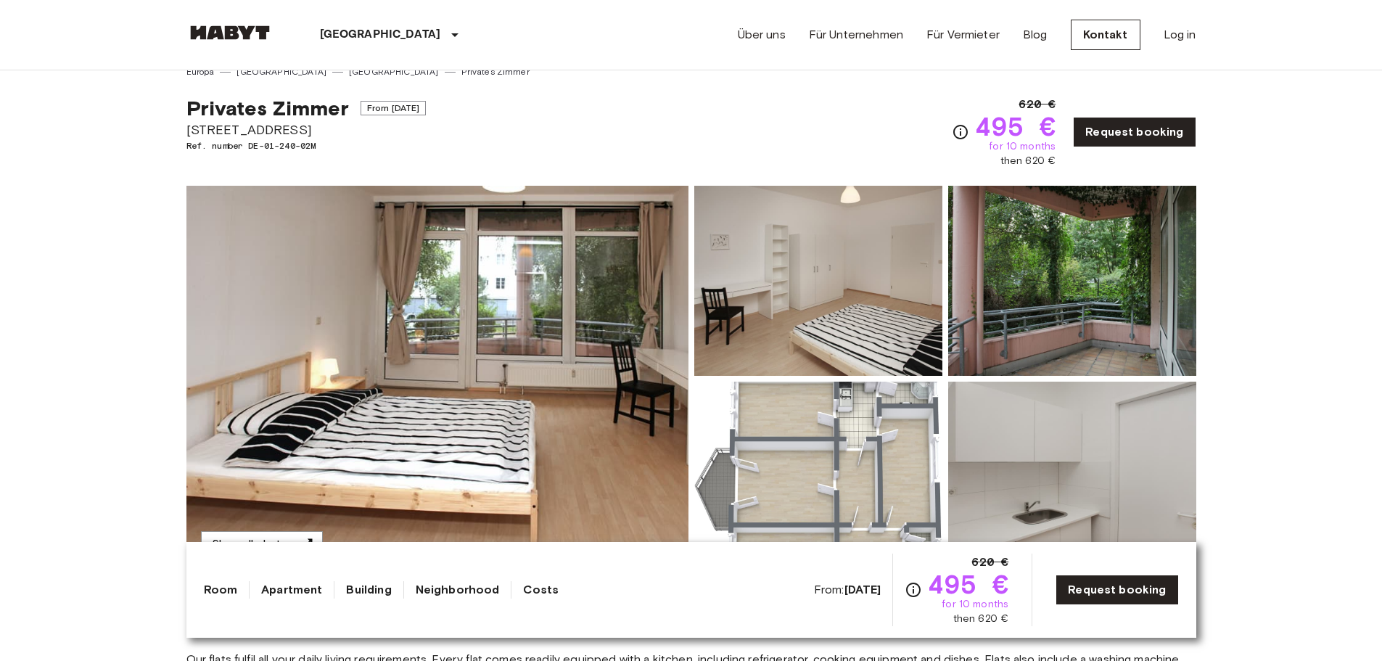
click at [407, 109] on span "From Jan 4 2026" at bounding box center [394, 108] width 66 height 15
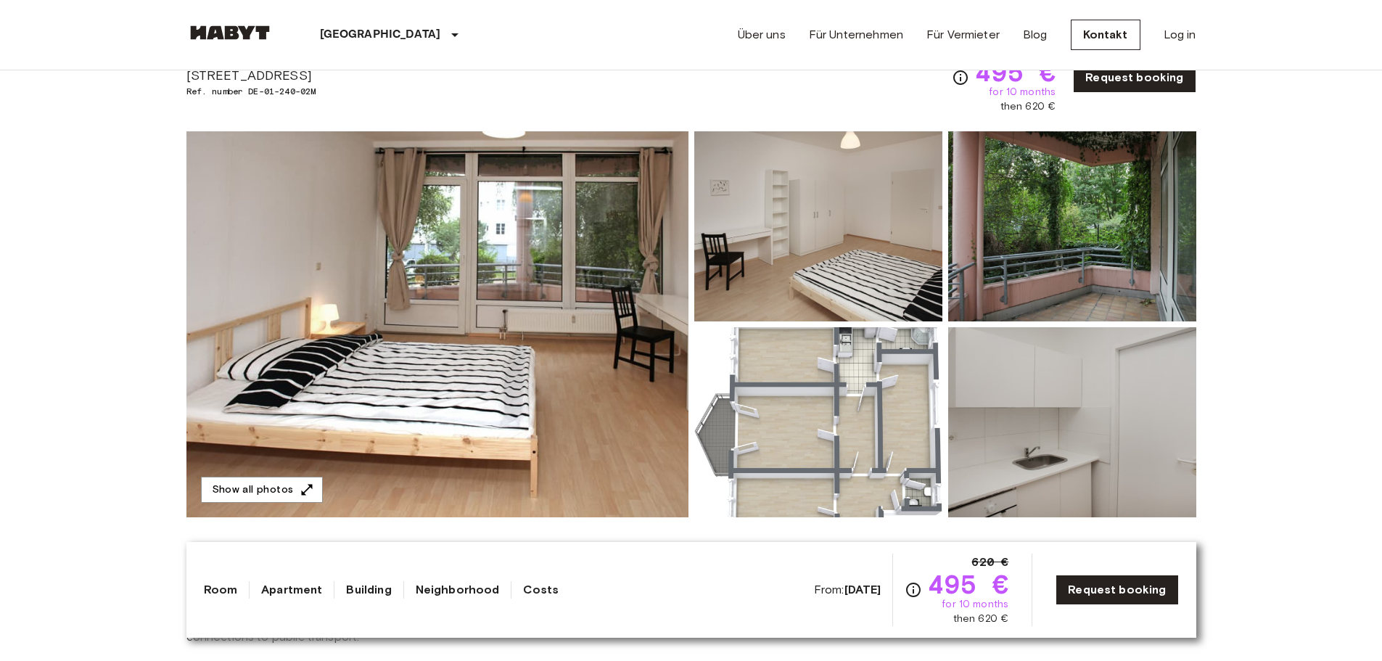
scroll to position [0, 0]
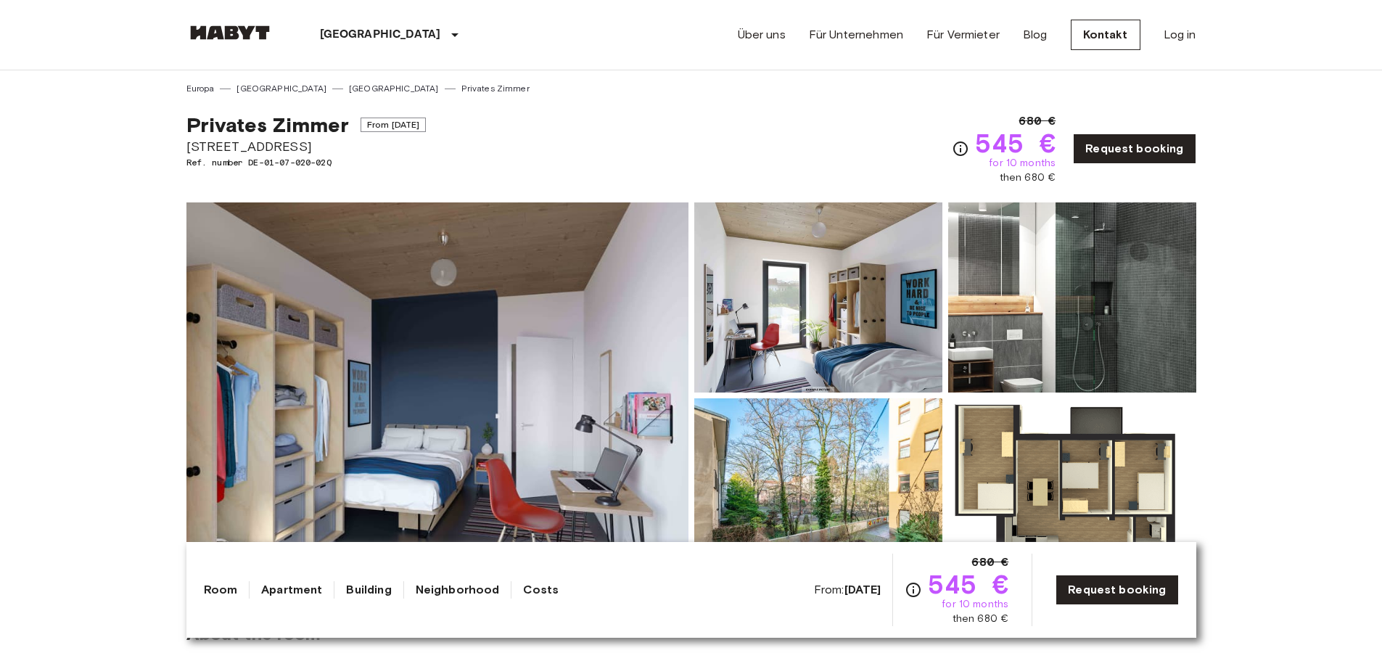
click at [475, 347] on img at bounding box center [437, 395] width 502 height 386
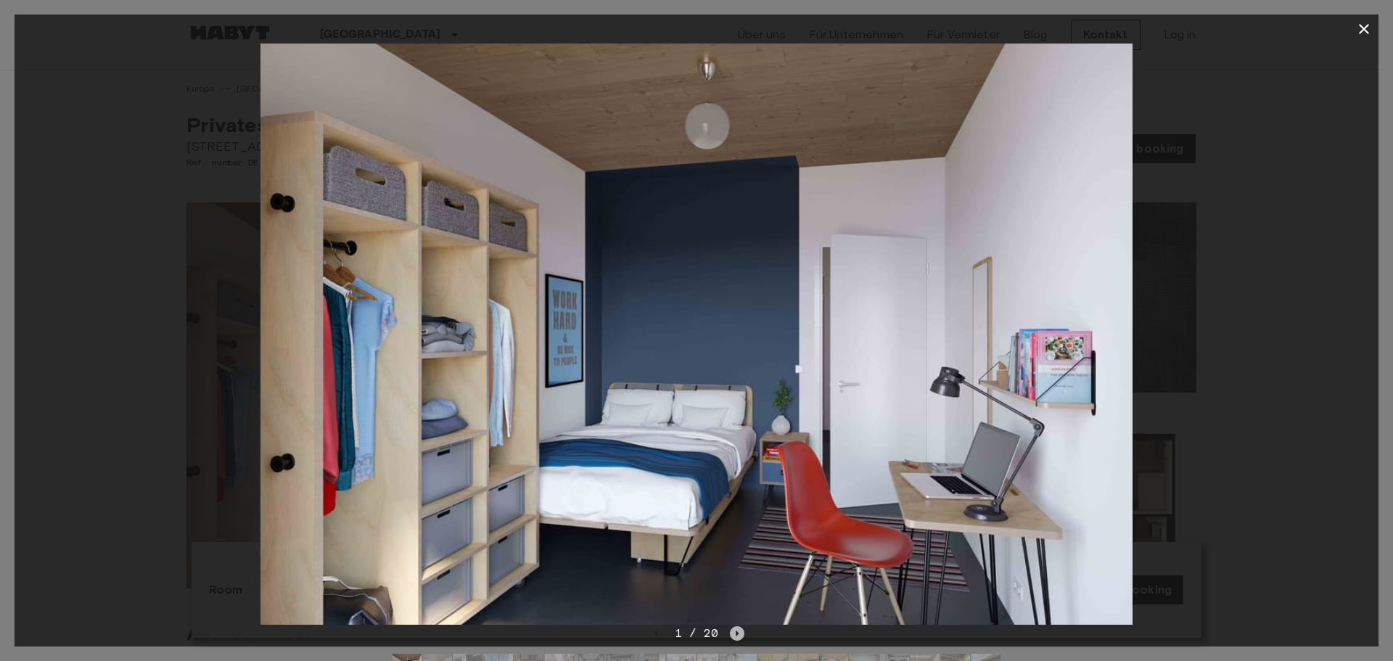
click at [734, 631] on icon "Next image" at bounding box center [737, 633] width 15 height 15
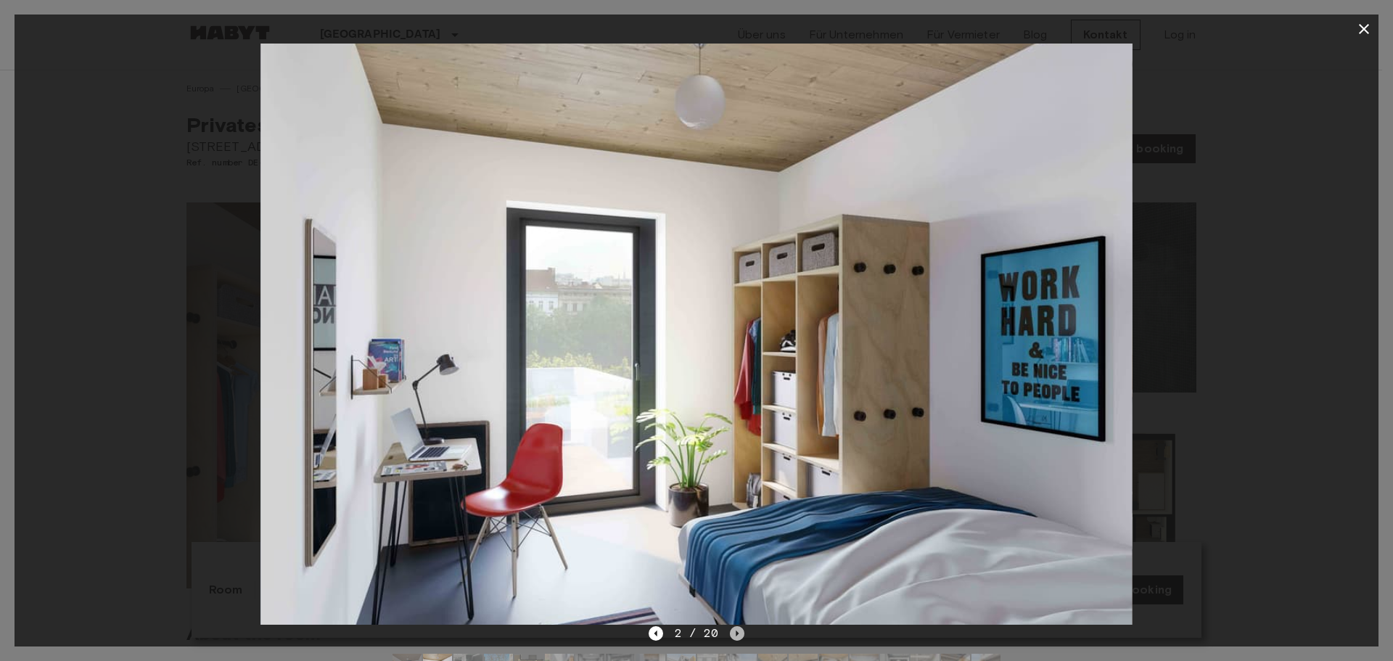
click at [734, 634] on icon "Next image" at bounding box center [737, 633] width 15 height 15
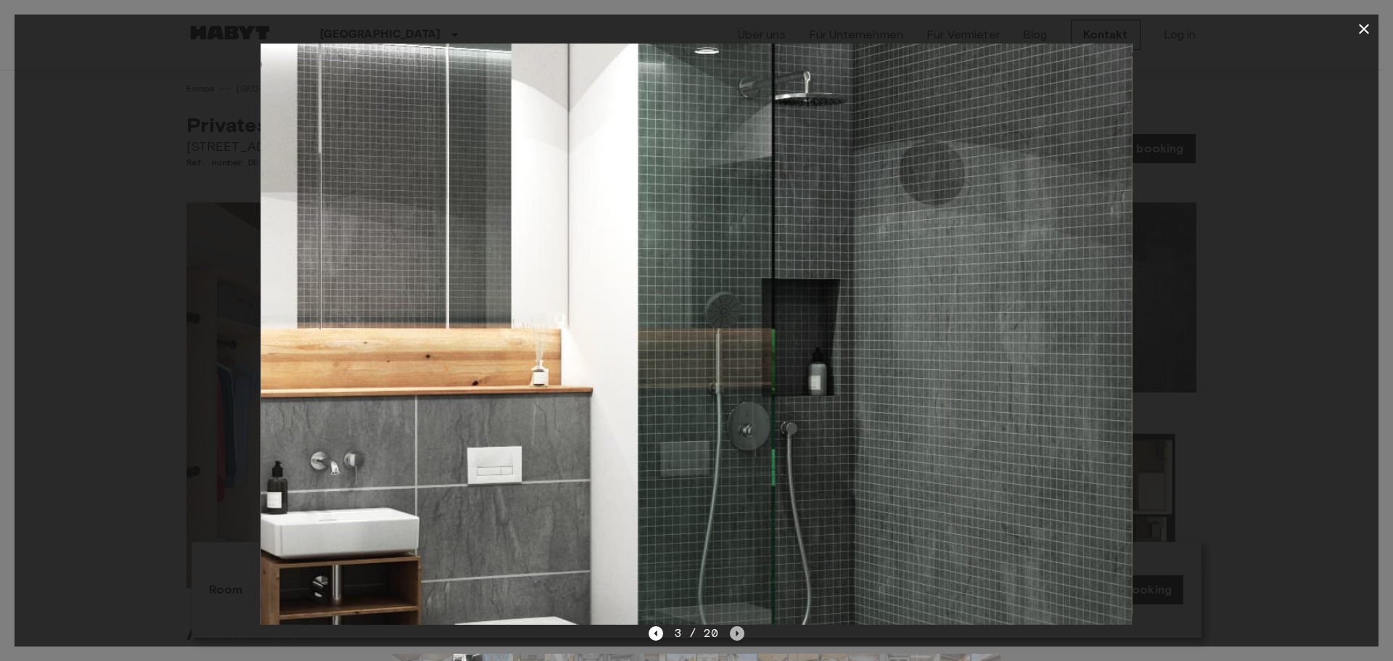
click at [734, 634] on icon "Next image" at bounding box center [737, 633] width 15 height 15
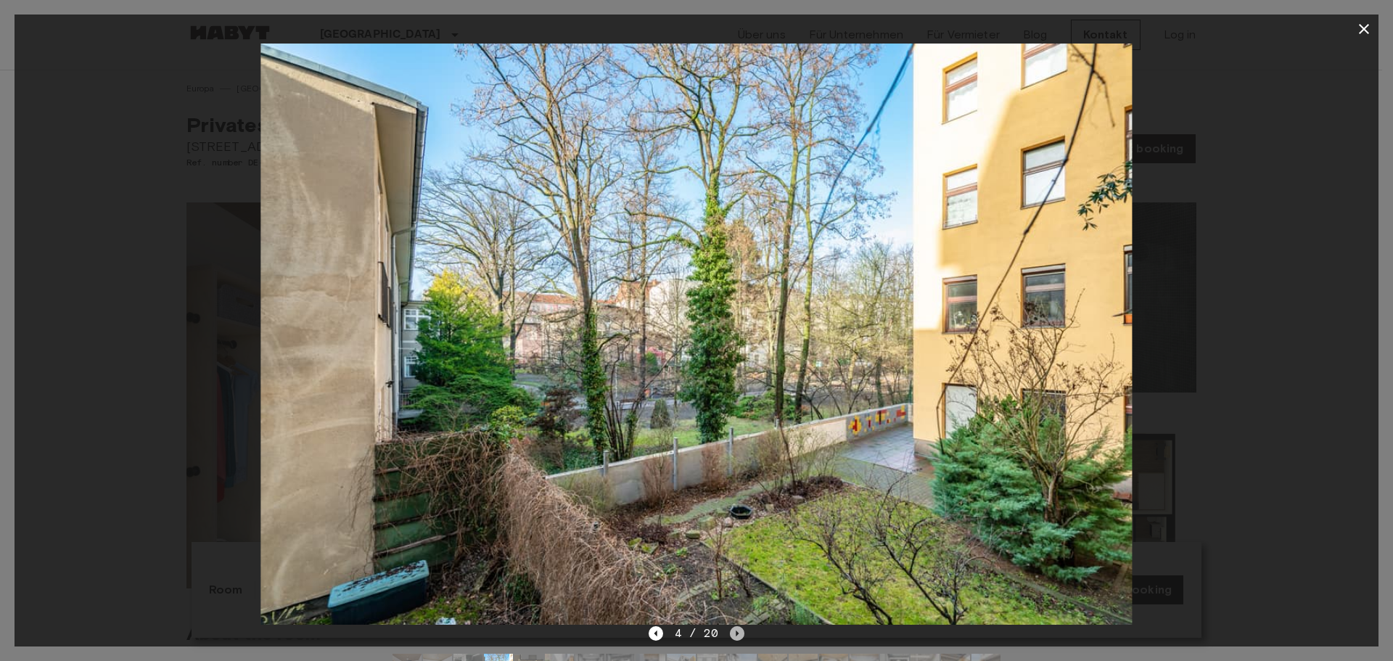
click at [734, 634] on icon "Next image" at bounding box center [737, 633] width 15 height 15
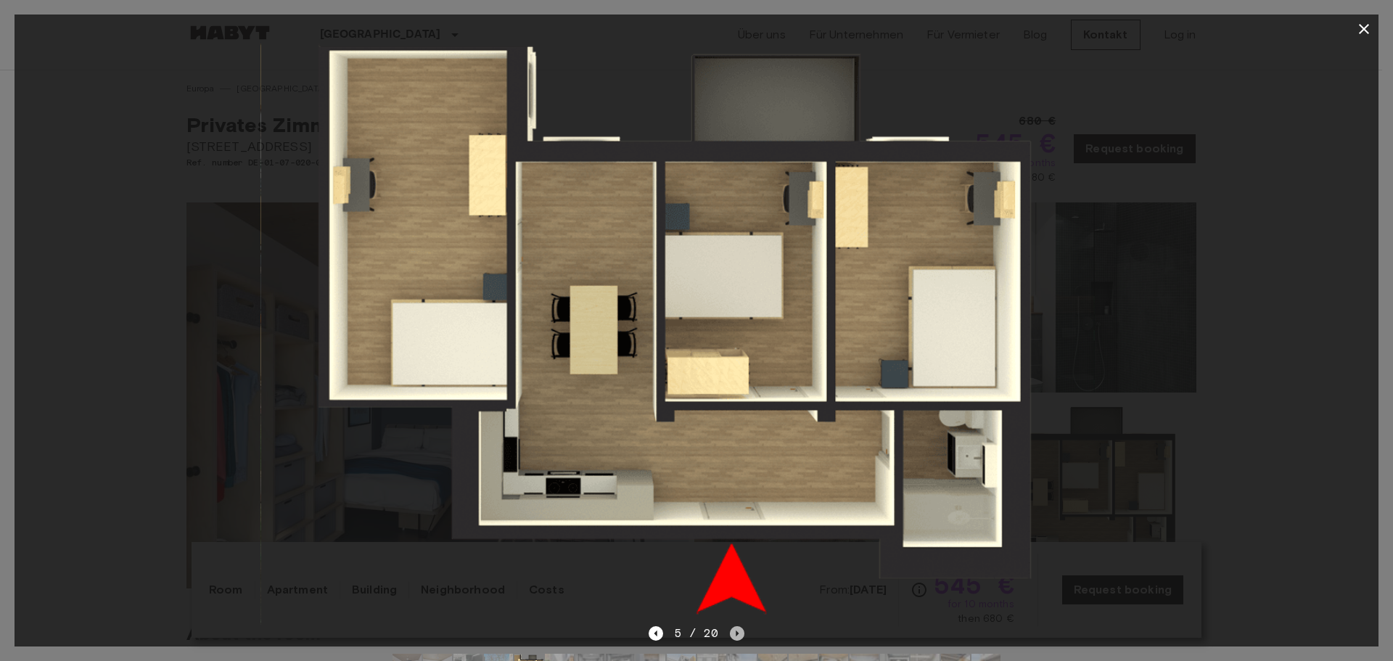
click at [734, 630] on icon "Next image" at bounding box center [737, 633] width 15 height 15
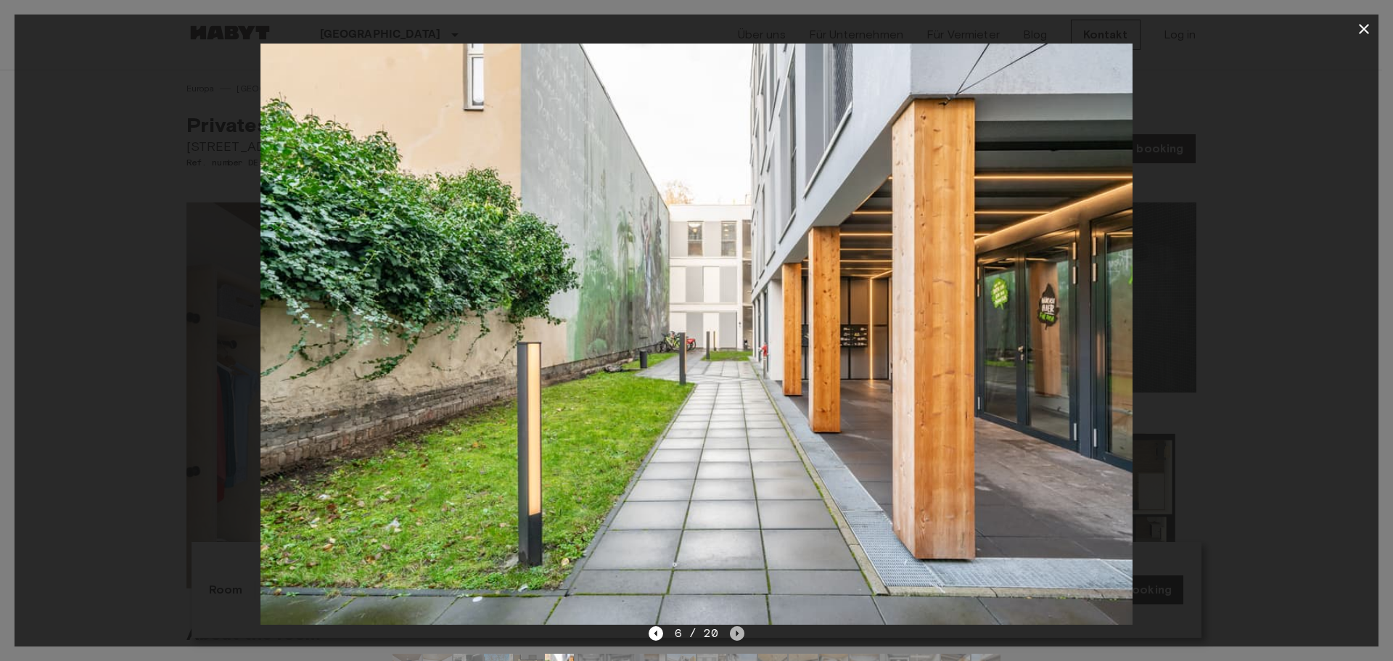
click at [734, 630] on icon "Next image" at bounding box center [737, 633] width 15 height 15
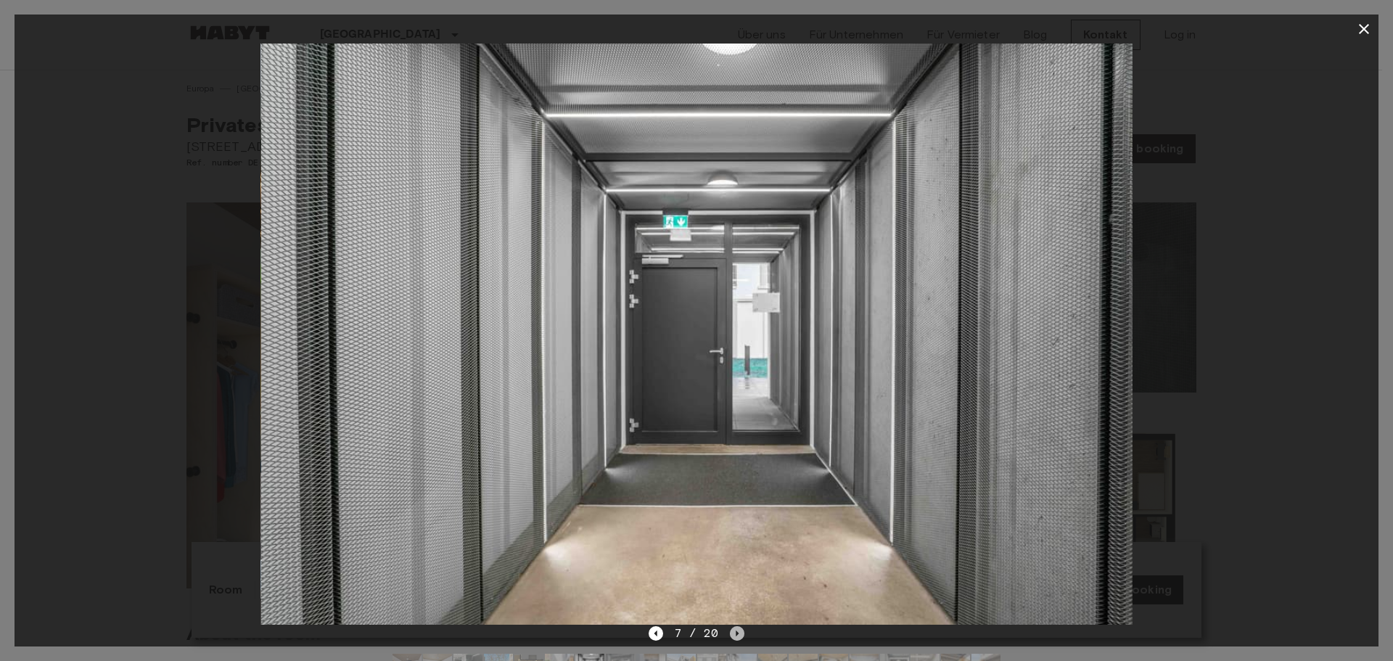
click at [734, 630] on icon "Next image" at bounding box center [737, 633] width 15 height 15
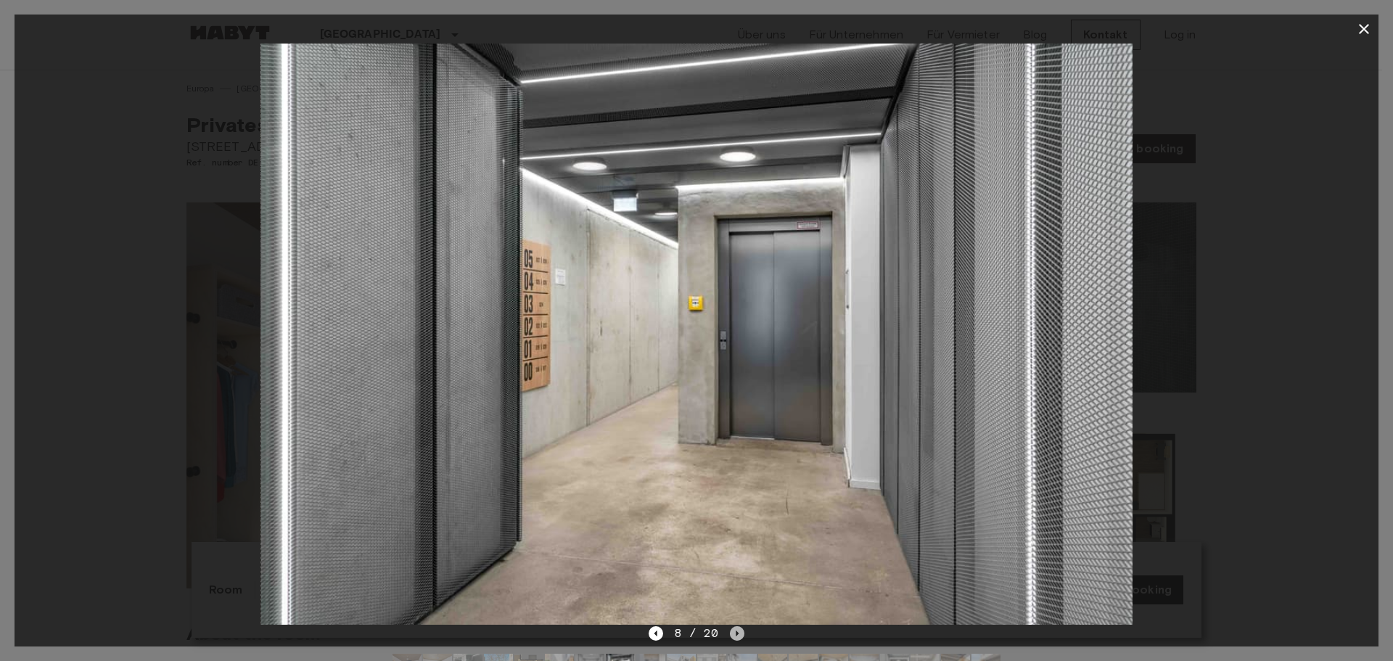
click at [734, 630] on icon "Next image" at bounding box center [737, 633] width 15 height 15
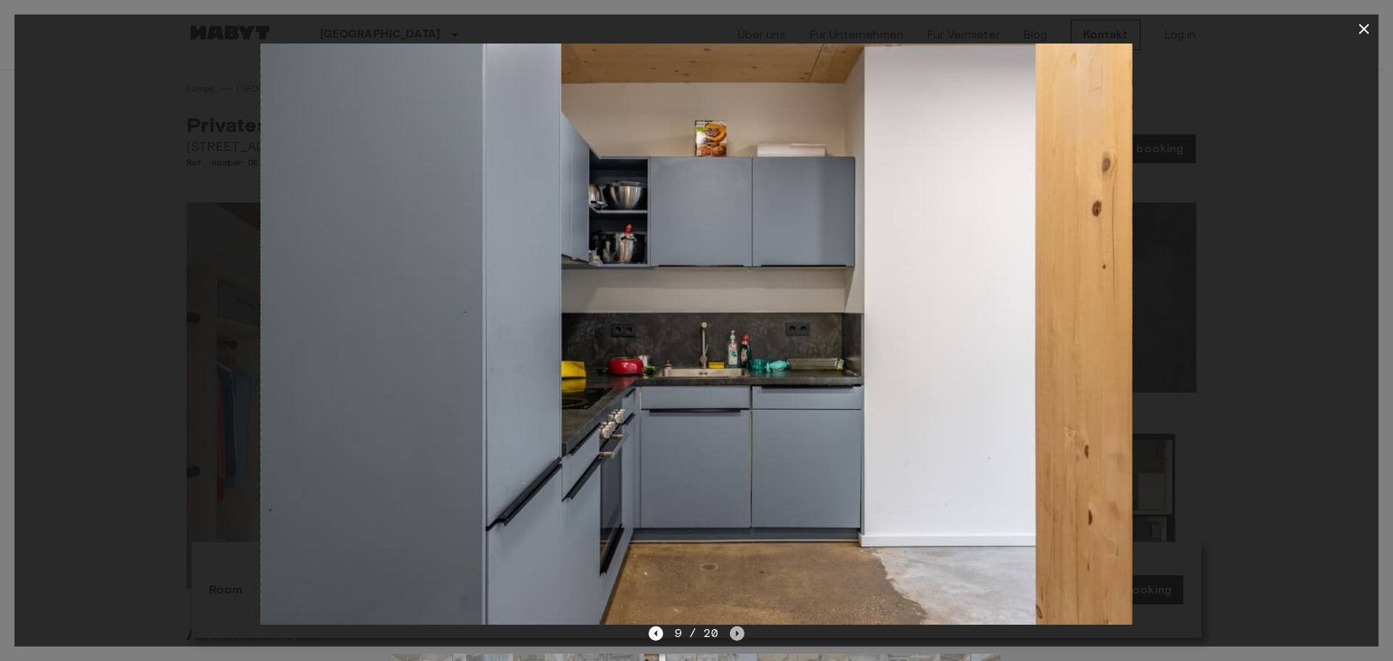
click at [734, 630] on icon "Next image" at bounding box center [737, 633] width 15 height 15
